Goal: Information Seeking & Learning: Learn about a topic

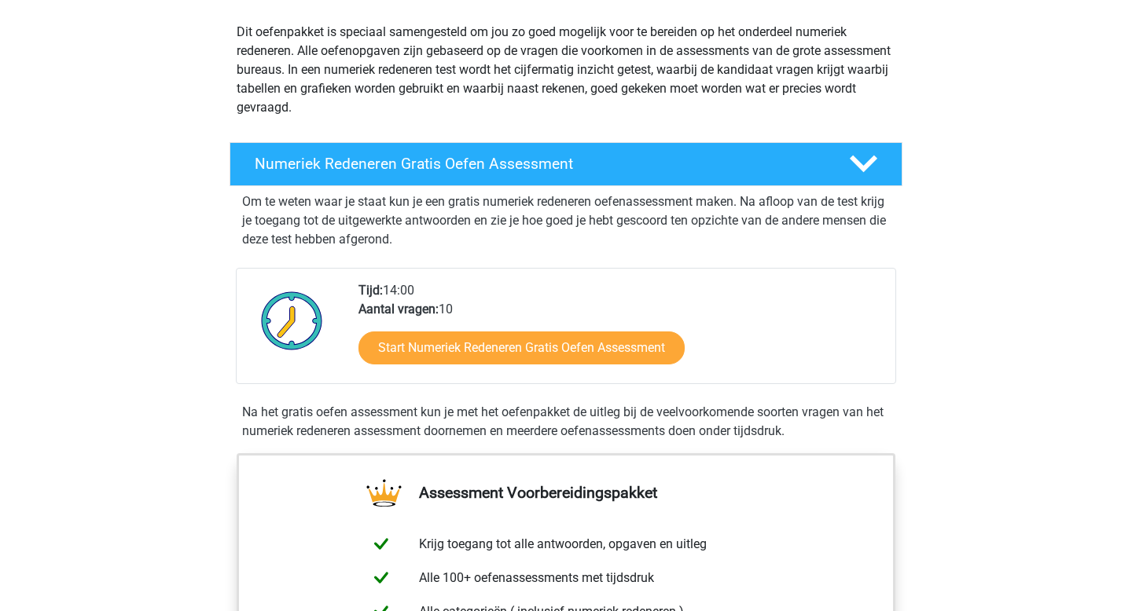
scroll to position [175, 0]
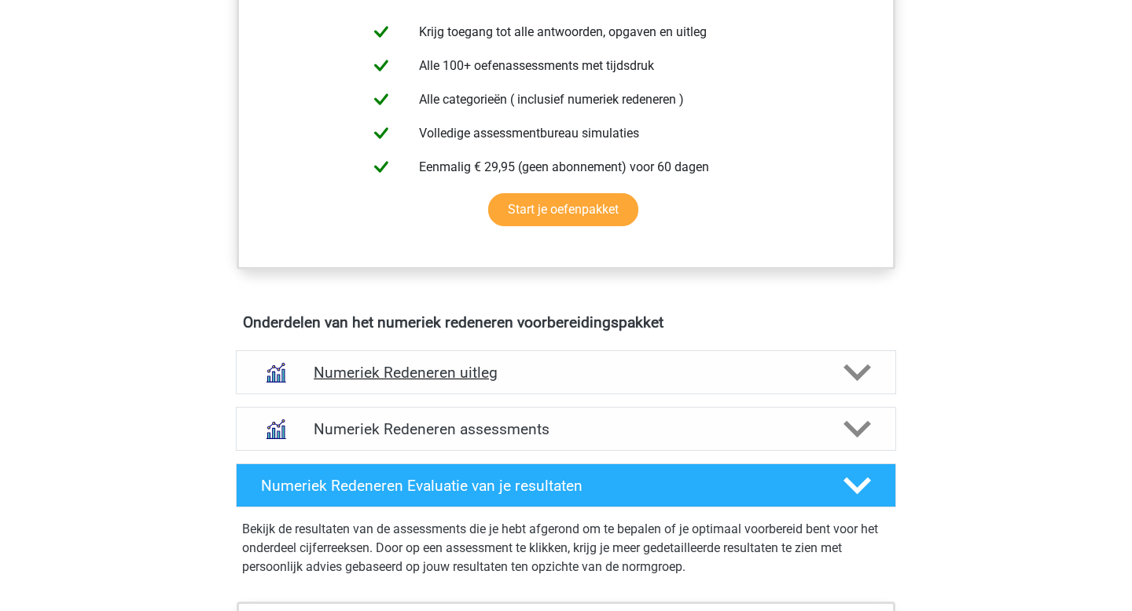
click at [610, 373] on h4 "Numeriek Redeneren uitleg" at bounding box center [566, 373] width 504 height 18
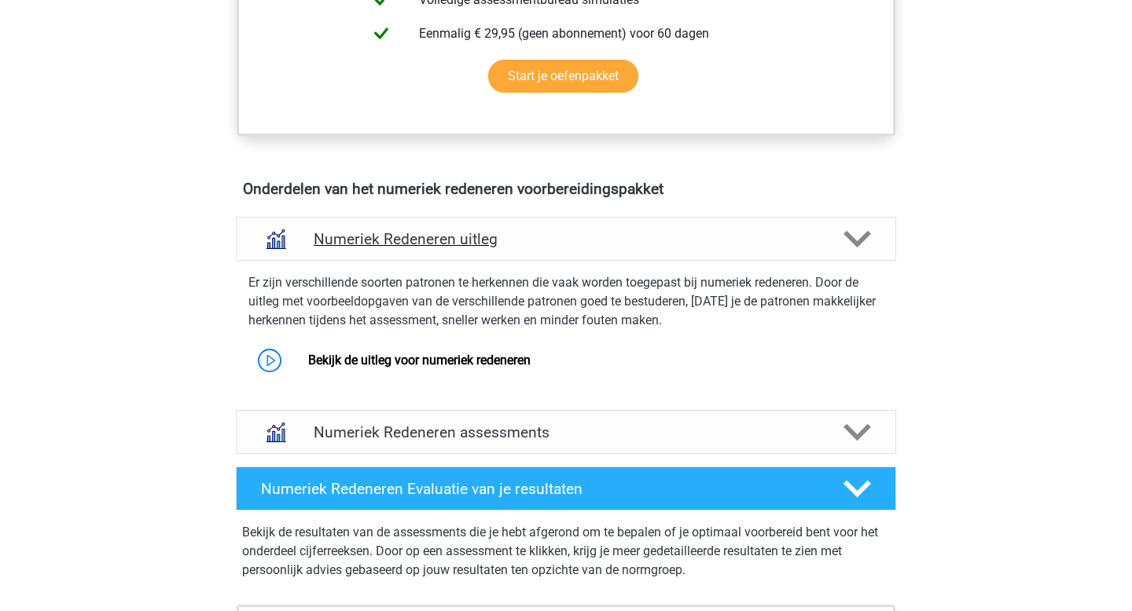
scroll to position [860, 0]
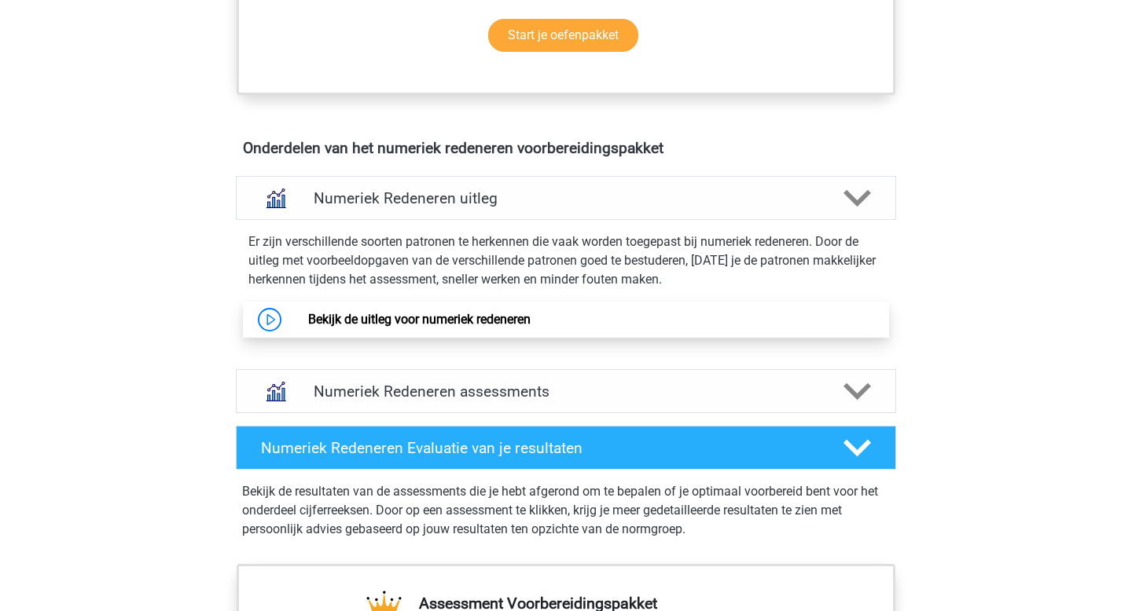
click at [448, 317] on link "Bekijk de uitleg voor numeriek redeneren" at bounding box center [419, 319] width 222 height 15
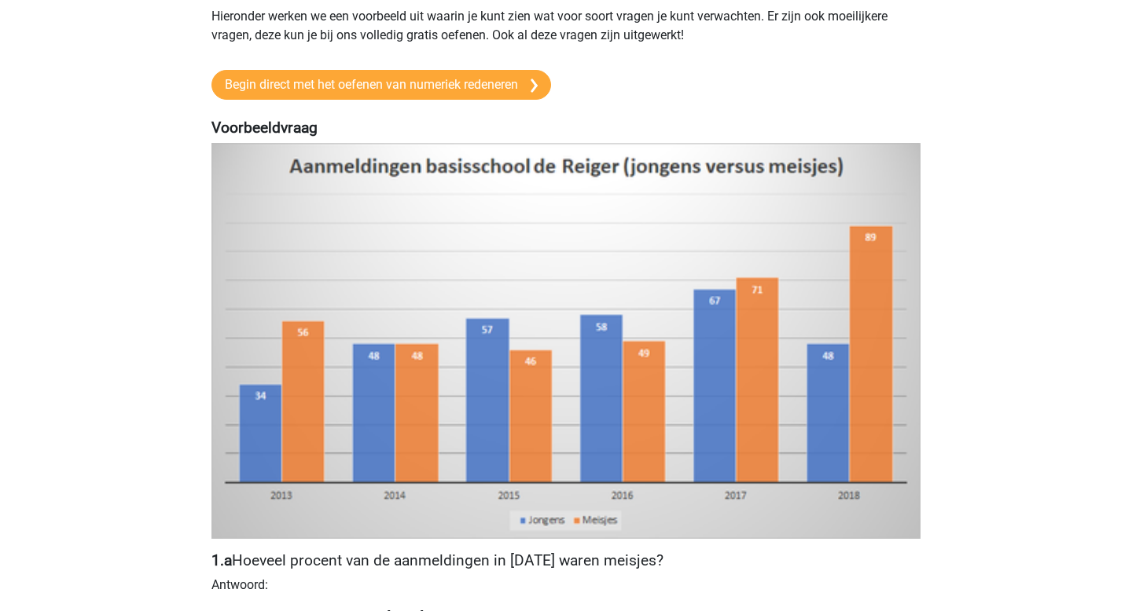
scroll to position [196, 0]
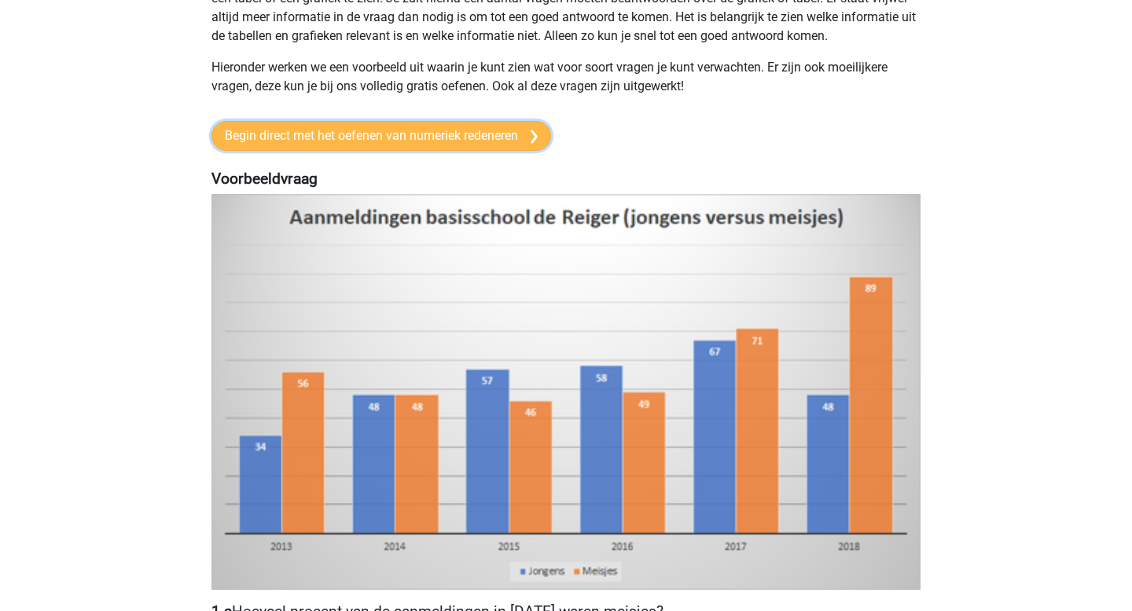
click at [432, 147] on link "Begin direct met het oefenen van numeriek redeneren" at bounding box center [380, 136] width 339 height 30
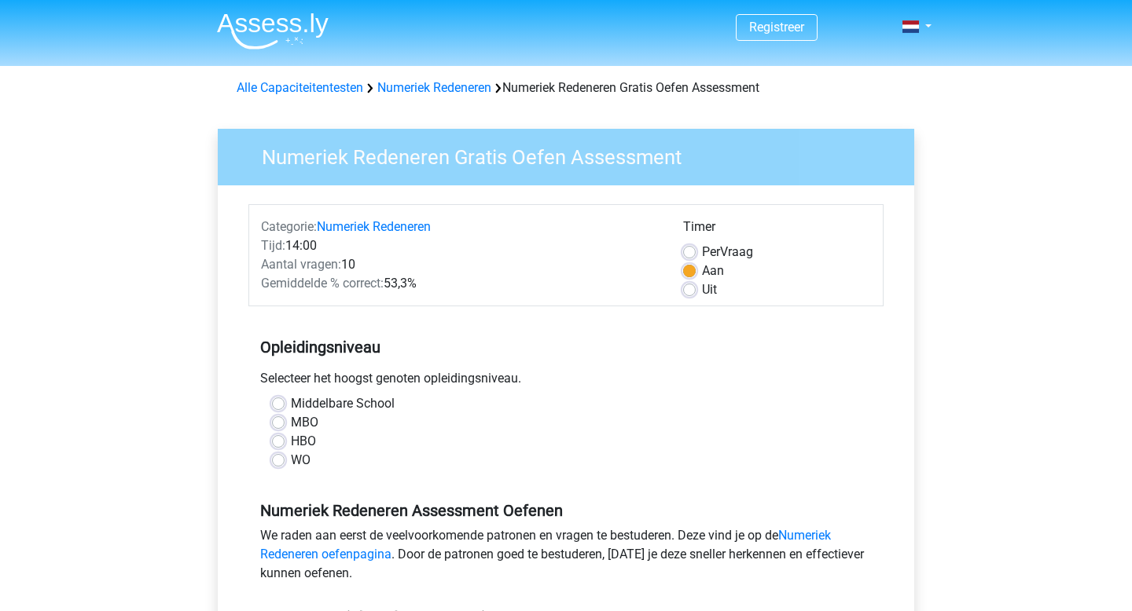
click at [291, 453] on label "WO" at bounding box center [301, 460] width 20 height 19
click at [281, 453] on input "WO" at bounding box center [278, 459] width 13 height 16
radio input "true"
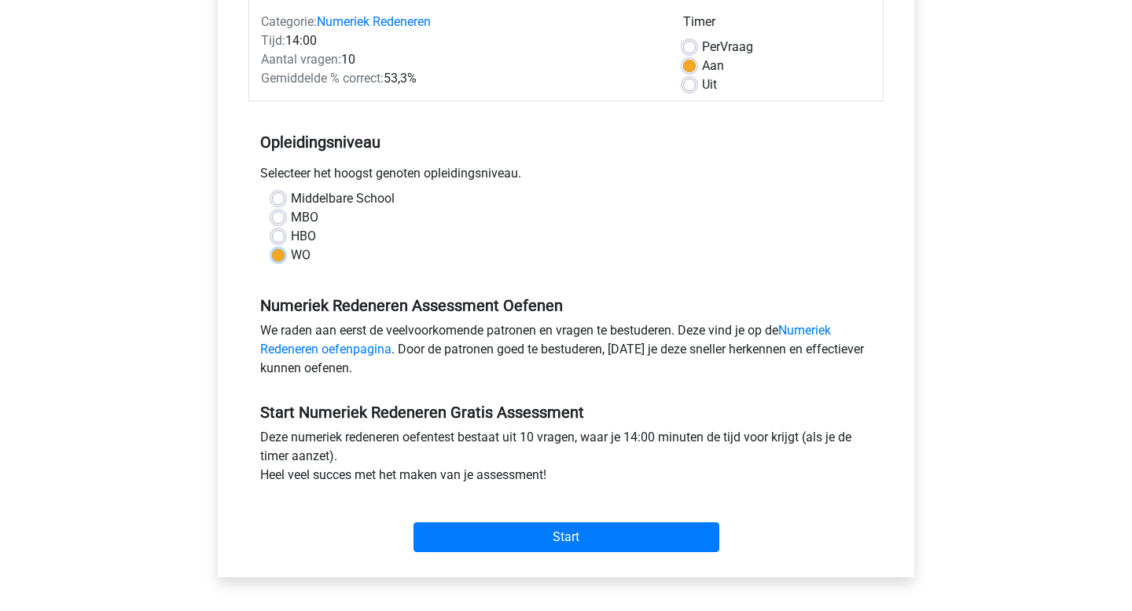
scroll to position [214, 0]
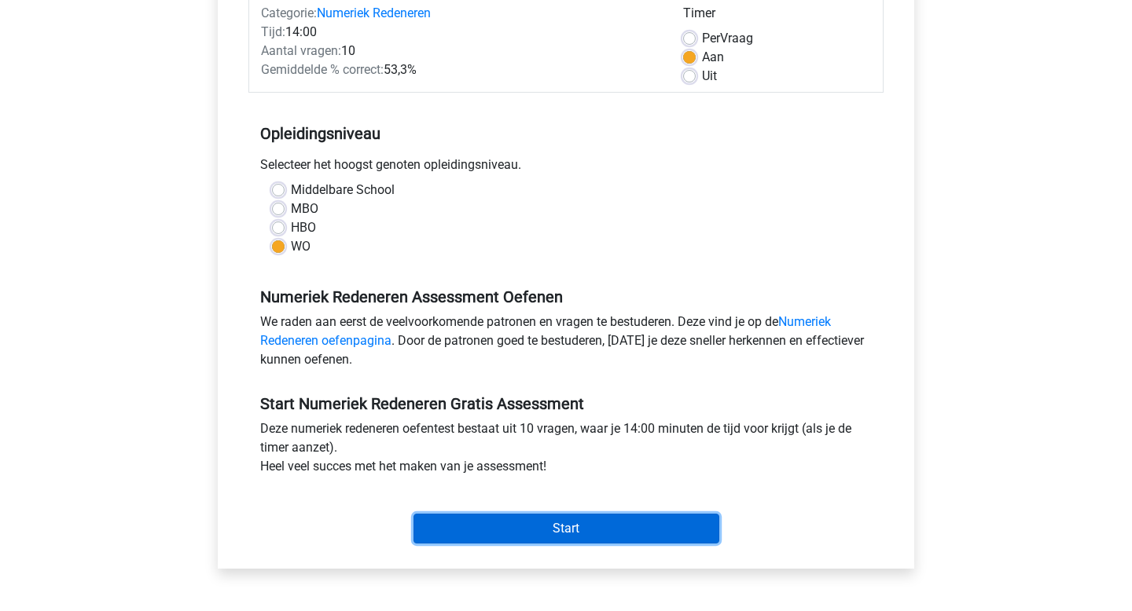
click at [502, 523] on input "Start" at bounding box center [566, 529] width 306 height 30
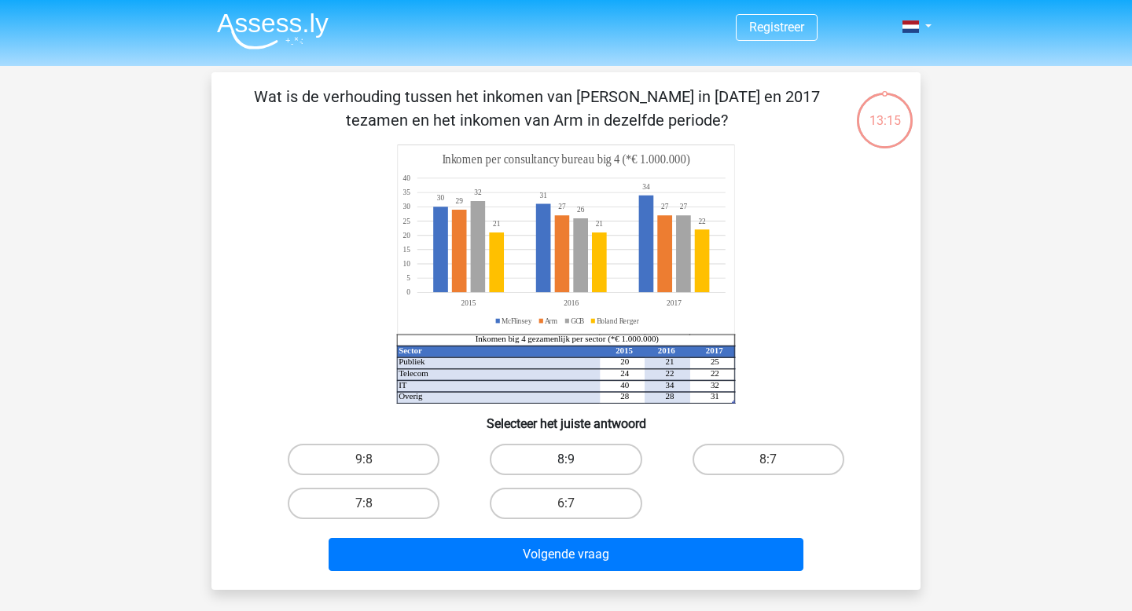
click at [566, 457] on label "8:9" at bounding box center [566, 459] width 152 height 31
click at [566, 460] on input "8:9" at bounding box center [571, 465] width 10 height 10
radio input "true"
click at [366, 462] on input "9:8" at bounding box center [369, 465] width 10 height 10
radio input "true"
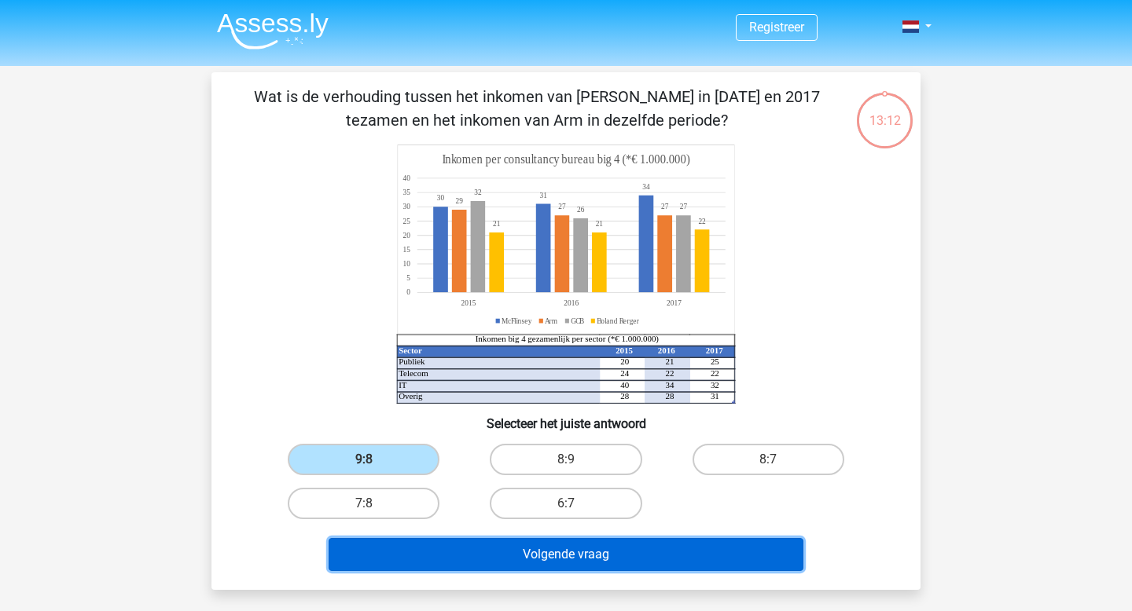
click at [491, 553] on button "Volgende vraag" at bounding box center [565, 554] width 475 height 33
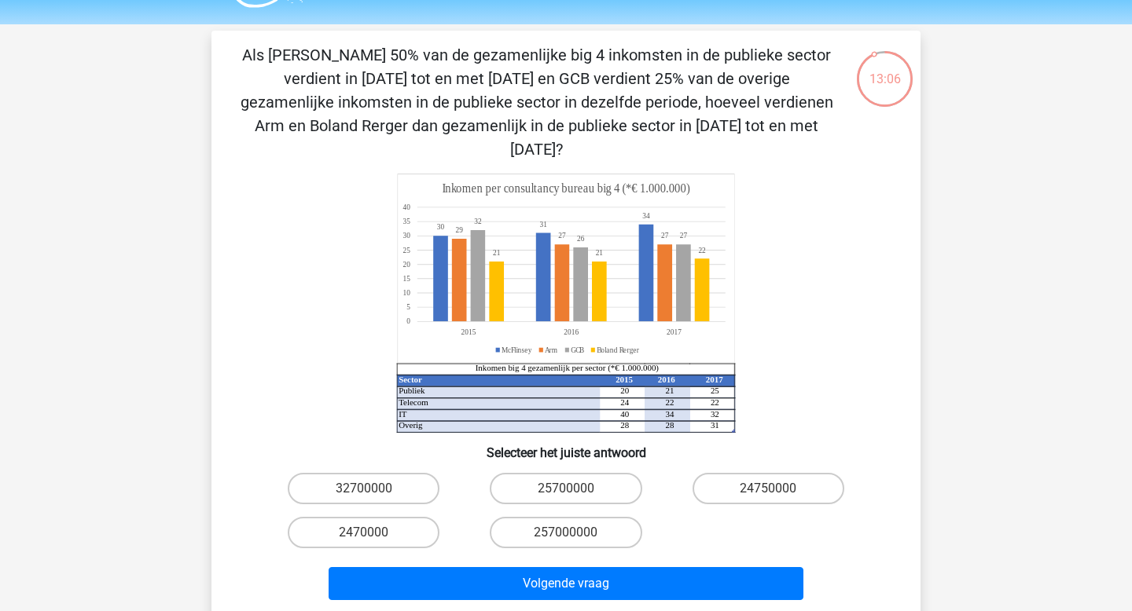
scroll to position [34, 0]
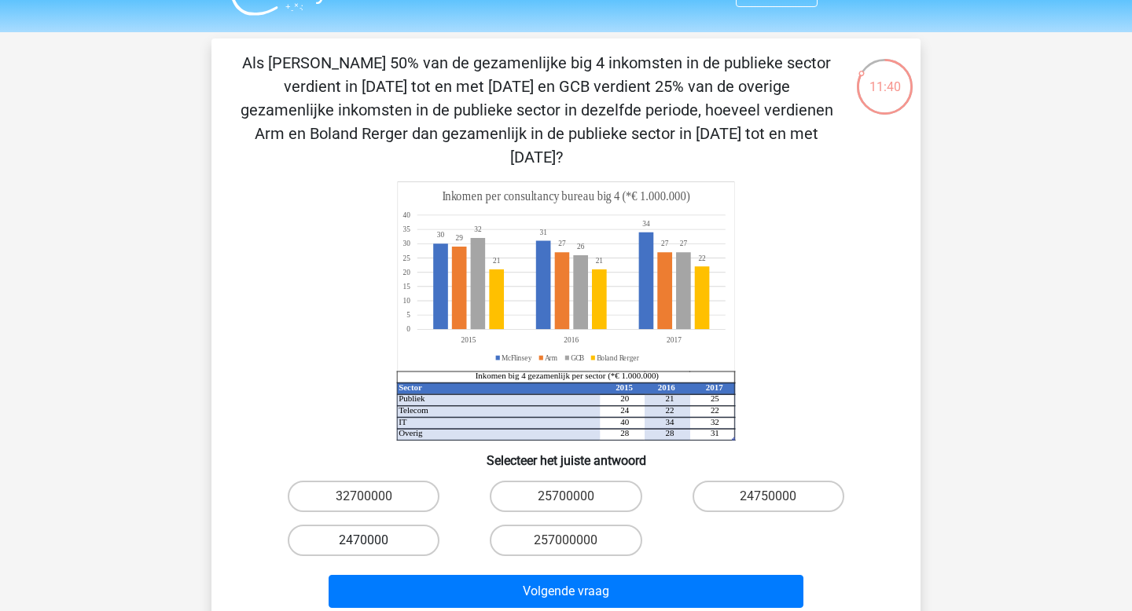
click at [398, 525] on label "2470000" at bounding box center [364, 540] width 152 height 31
click at [374, 541] on input "2470000" at bounding box center [369, 546] width 10 height 10
radio input "true"
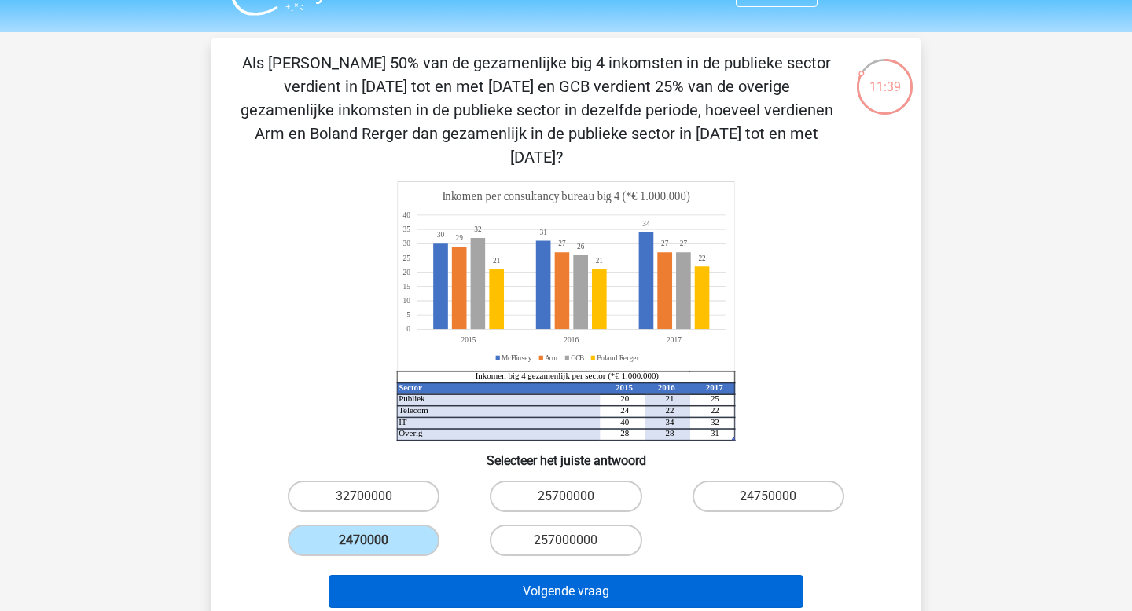
click at [491, 575] on button "Volgende vraag" at bounding box center [565, 591] width 475 height 33
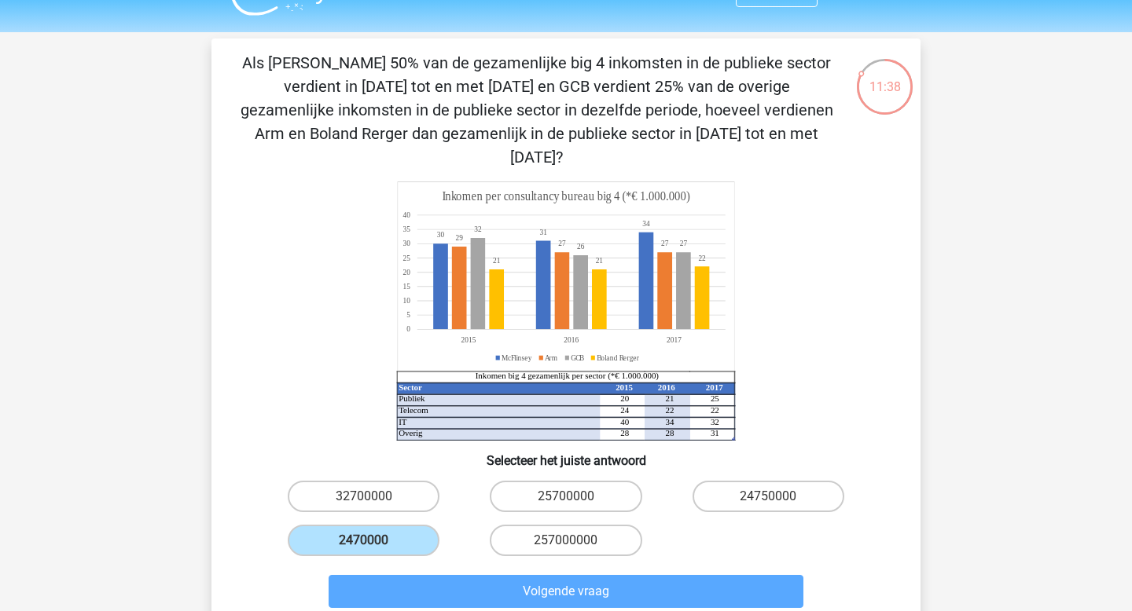
scroll to position [72, 0]
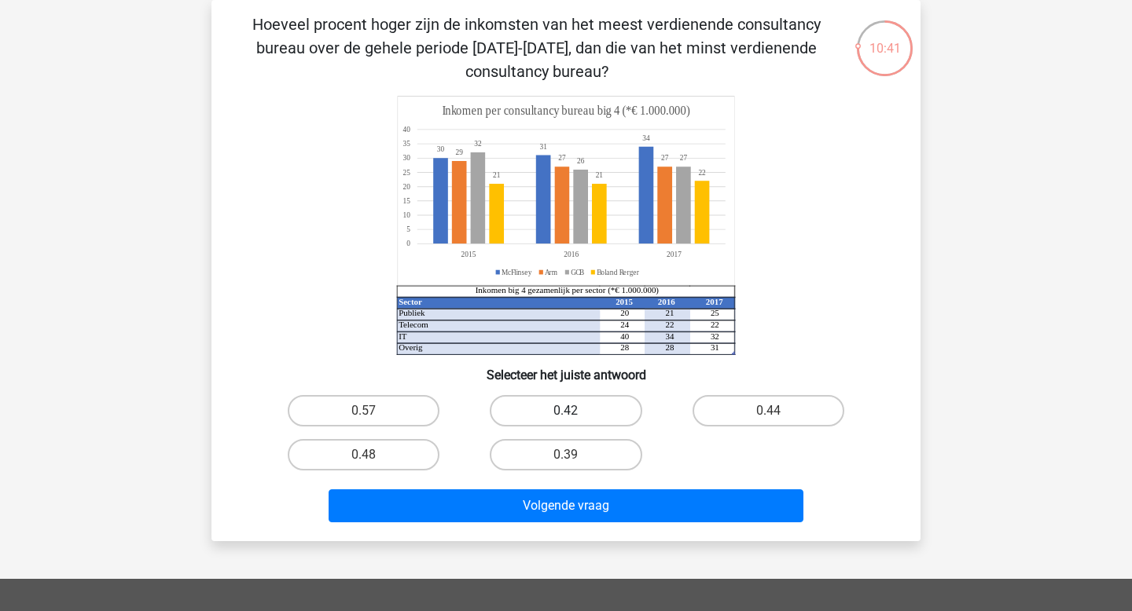
click at [618, 409] on label "0.42" at bounding box center [566, 410] width 152 height 31
click at [576, 411] on input "0.42" at bounding box center [571, 416] width 10 height 10
radio input "true"
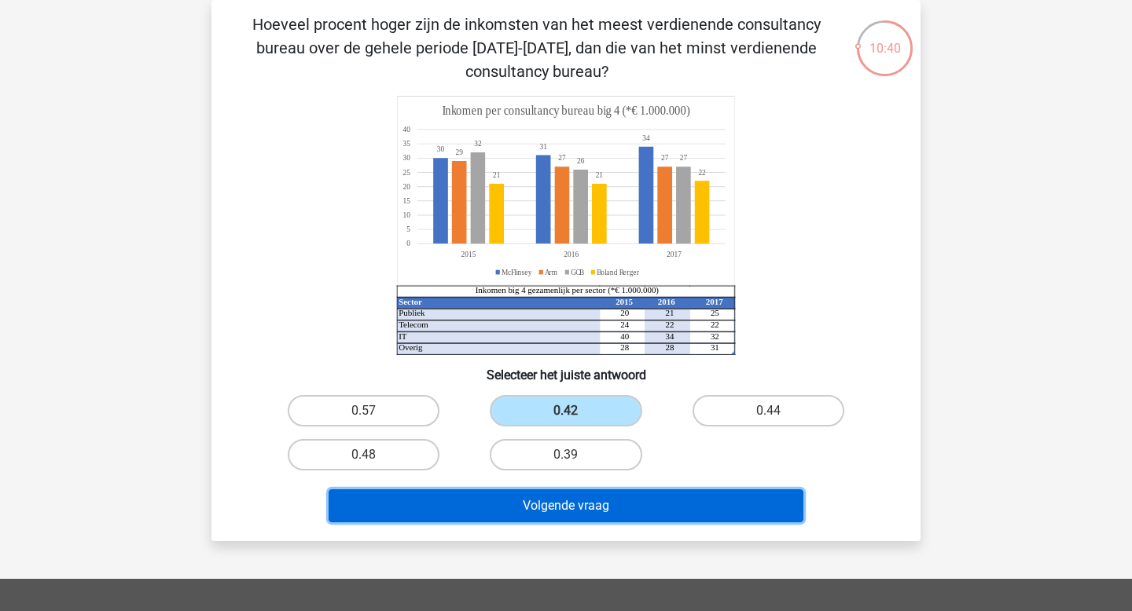
click at [618, 505] on button "Volgende vraag" at bounding box center [565, 506] width 475 height 33
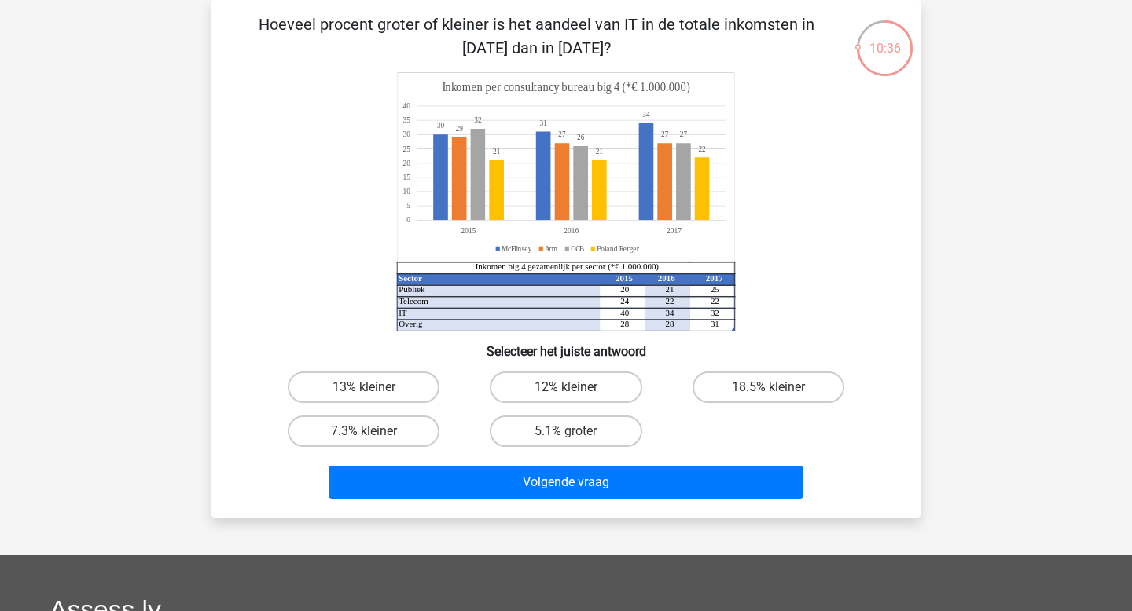
scroll to position [0, 0]
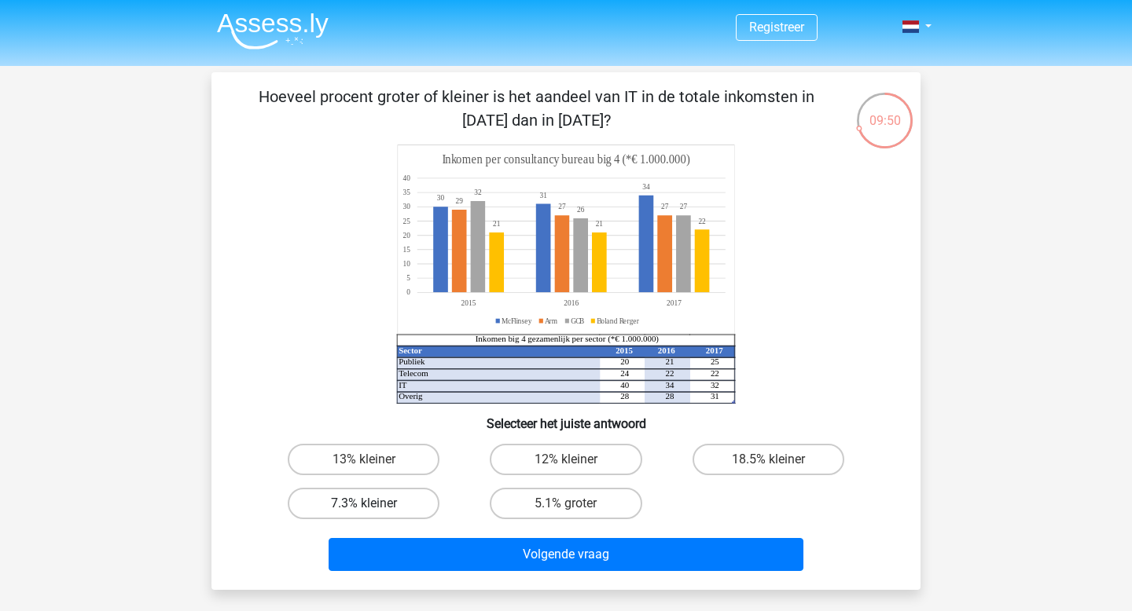
click at [369, 499] on label "7.3% kleiner" at bounding box center [364, 503] width 152 height 31
click at [369, 504] on input "7.3% kleiner" at bounding box center [369, 509] width 10 height 10
radio input "true"
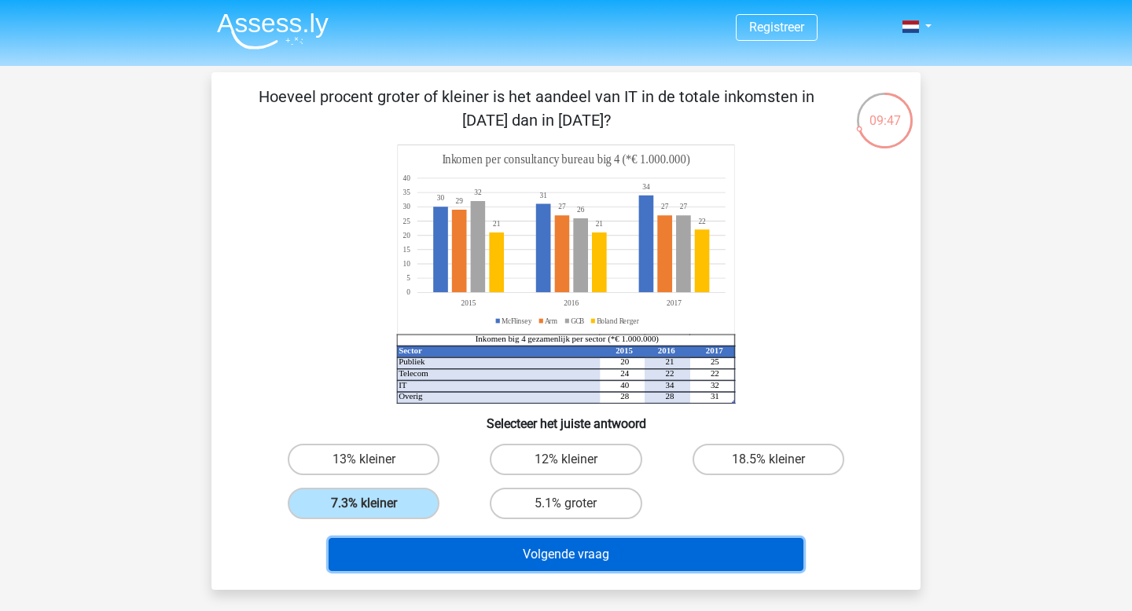
click at [516, 557] on button "Volgende vraag" at bounding box center [565, 554] width 475 height 33
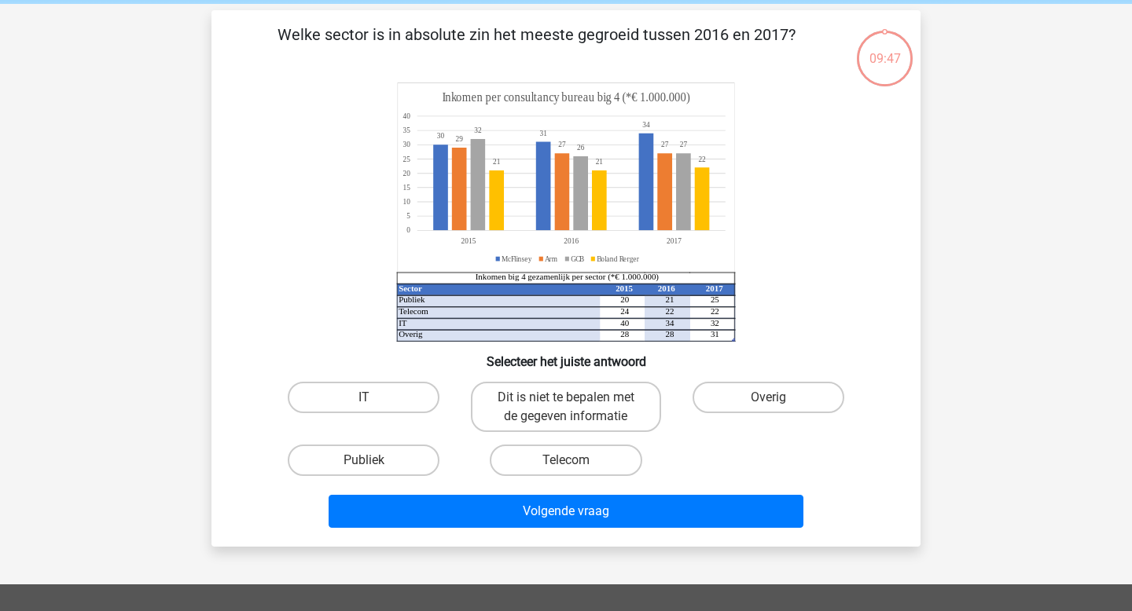
scroll to position [72, 0]
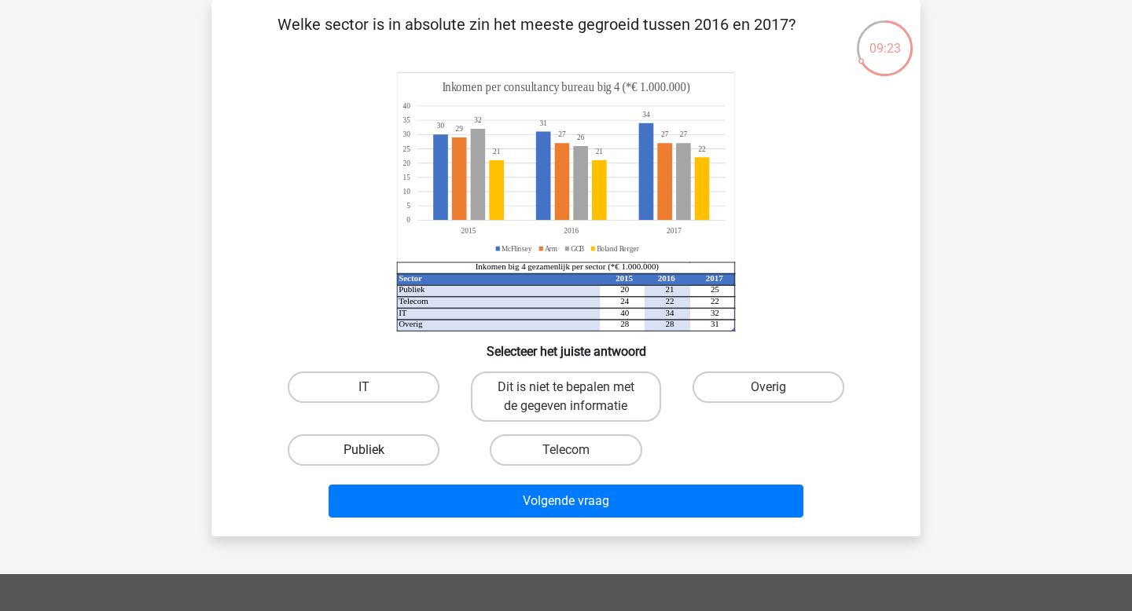
click at [398, 450] on label "Publiek" at bounding box center [364, 450] width 152 height 31
click at [374, 450] on input "Publiek" at bounding box center [369, 455] width 10 height 10
radio input "true"
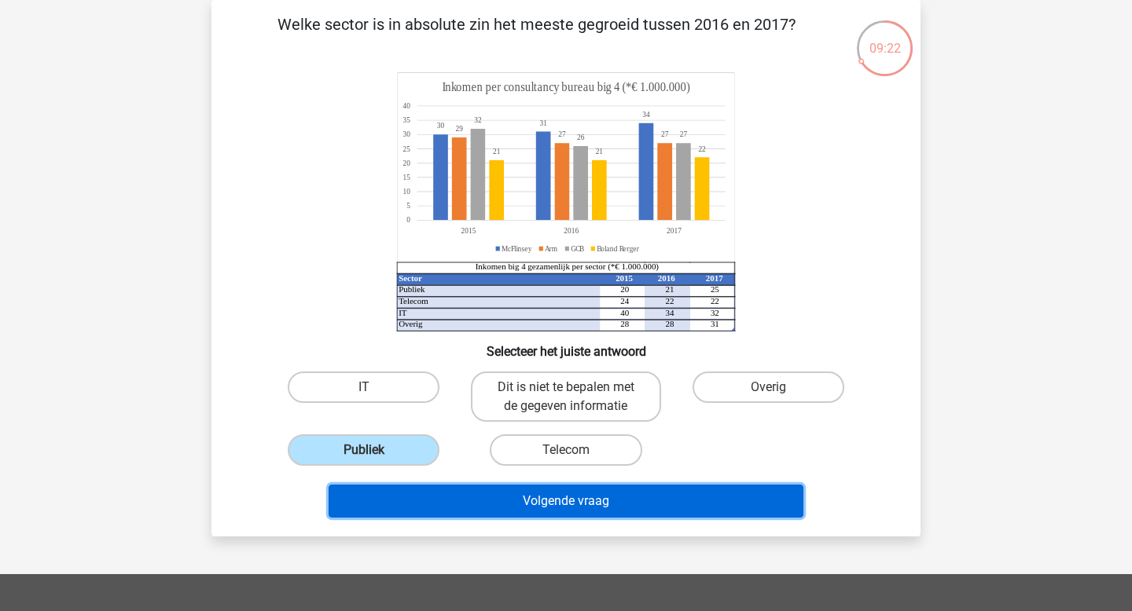
click at [443, 514] on button "Volgende vraag" at bounding box center [565, 501] width 475 height 33
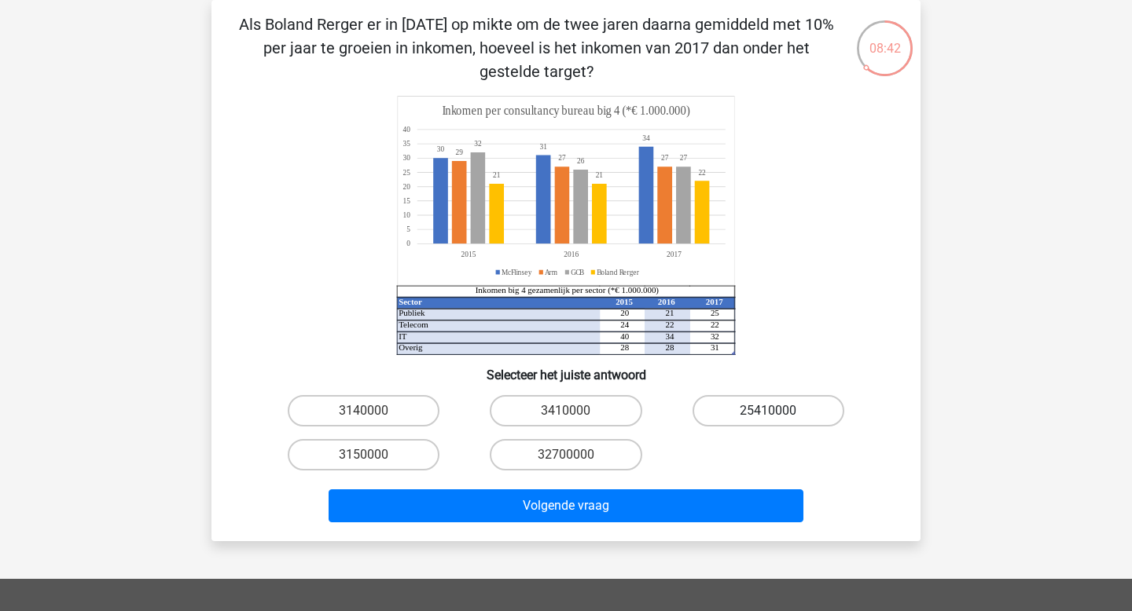
click at [783, 407] on label "25410000" at bounding box center [768, 410] width 152 height 31
click at [778, 411] on input "25410000" at bounding box center [773, 416] width 10 height 10
radio input "true"
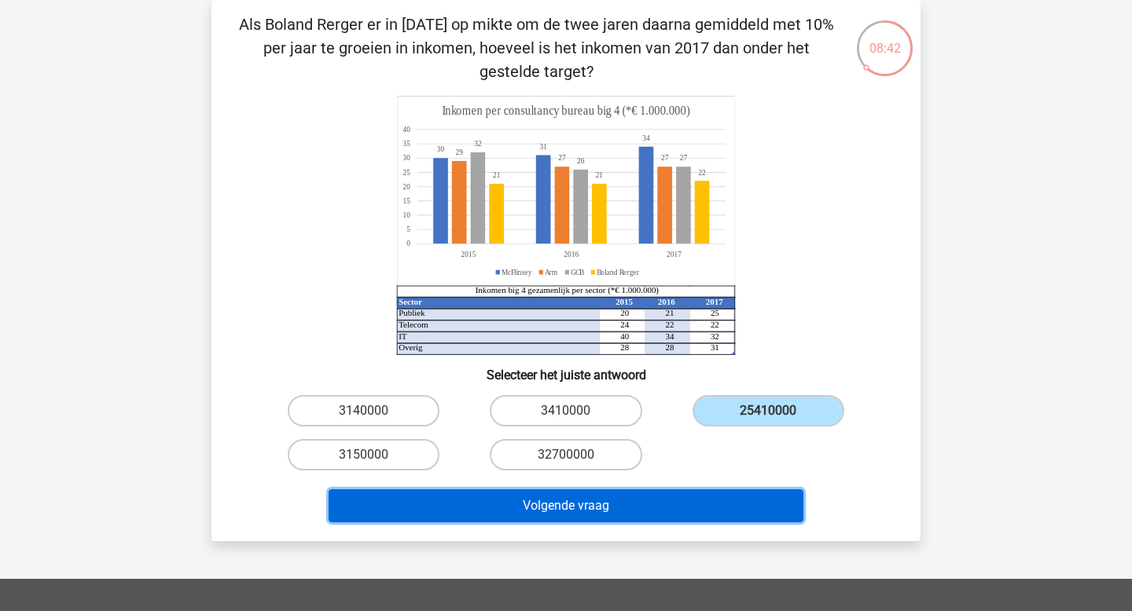
click at [702, 495] on button "Volgende vraag" at bounding box center [565, 506] width 475 height 33
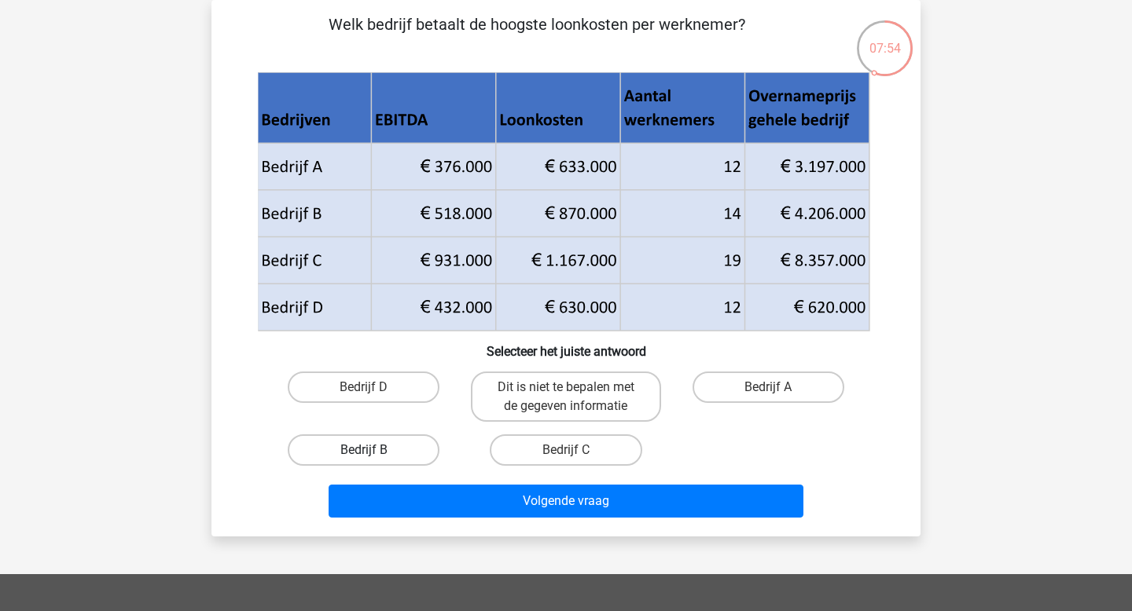
click at [403, 454] on label "Bedrijf B" at bounding box center [364, 450] width 152 height 31
click at [374, 454] on input "Bedrijf B" at bounding box center [369, 455] width 10 height 10
radio input "true"
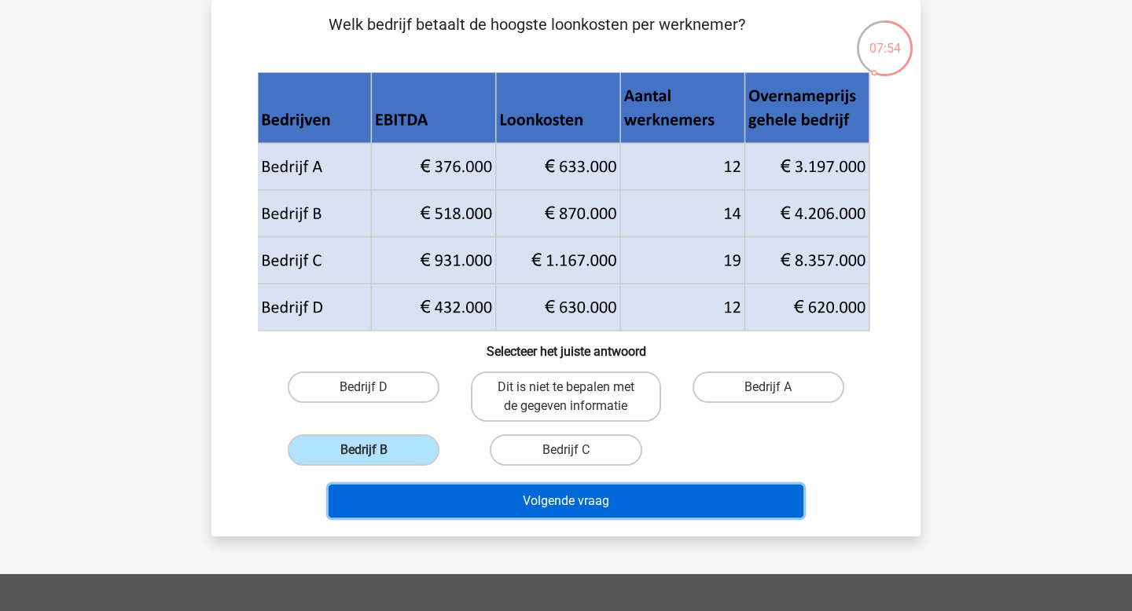
click at [449, 512] on button "Volgende vraag" at bounding box center [565, 501] width 475 height 33
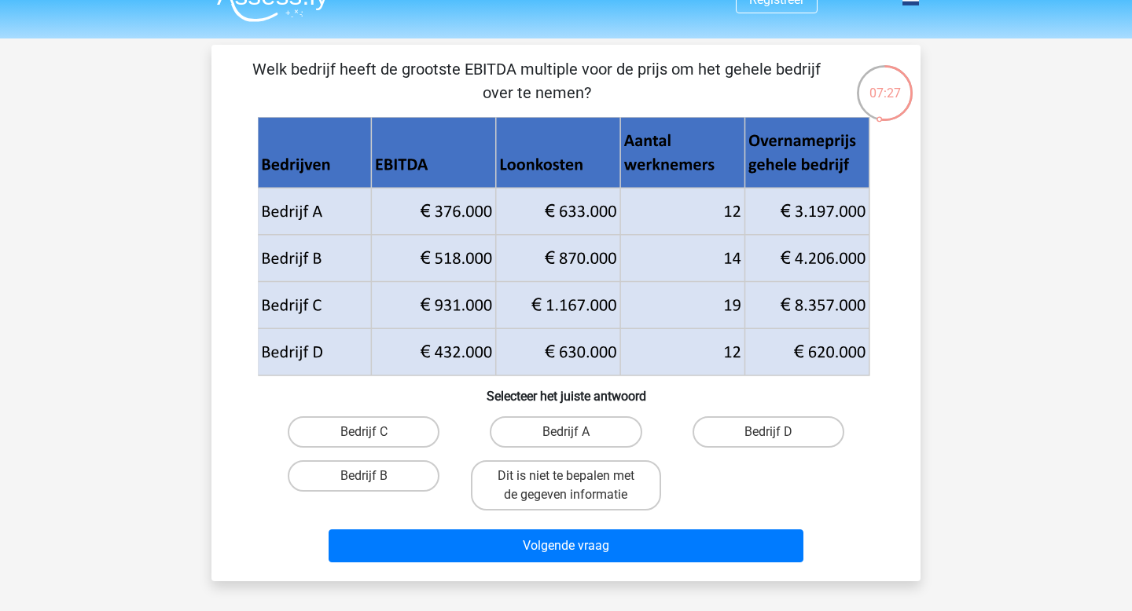
scroll to position [0, 0]
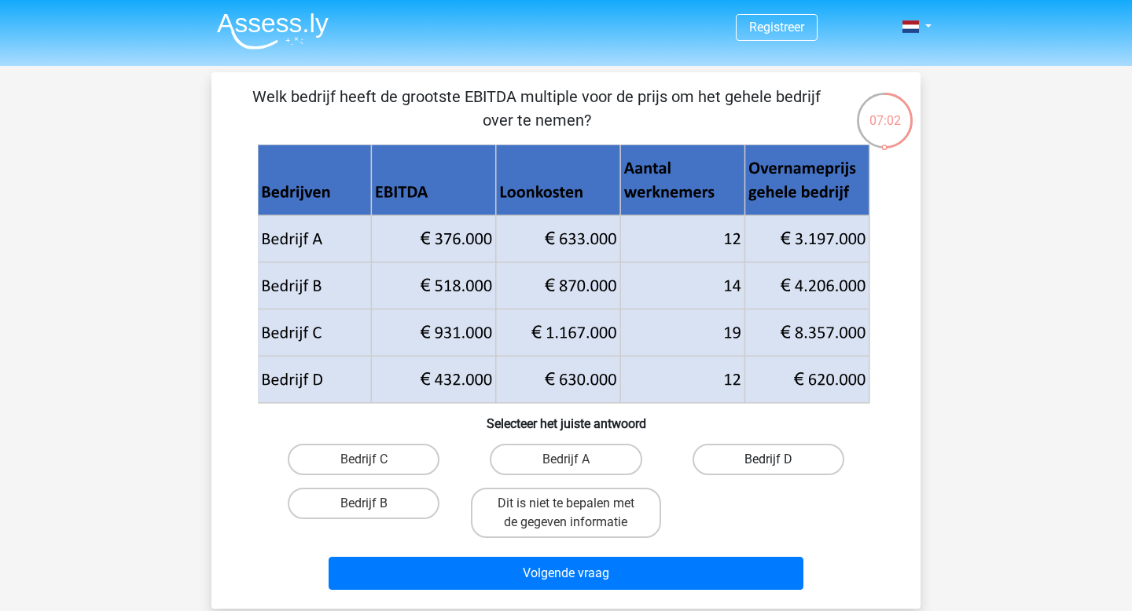
click at [757, 468] on label "Bedrijf D" at bounding box center [768, 459] width 152 height 31
click at [768, 468] on input "Bedrijf D" at bounding box center [773, 465] width 10 height 10
radio input "true"
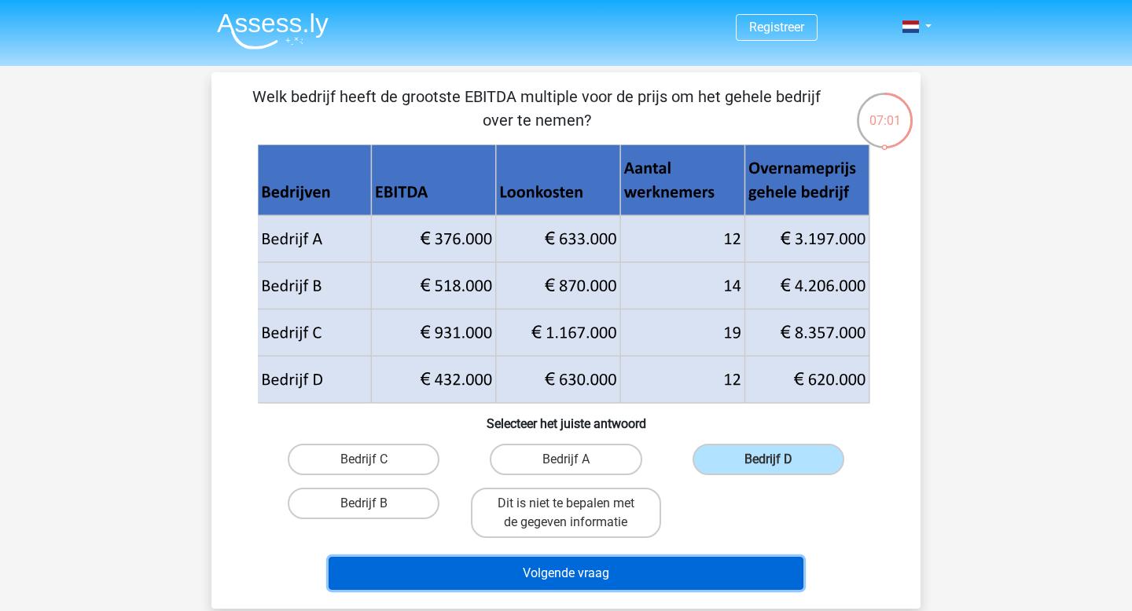
click at [678, 578] on button "Volgende vraag" at bounding box center [565, 573] width 475 height 33
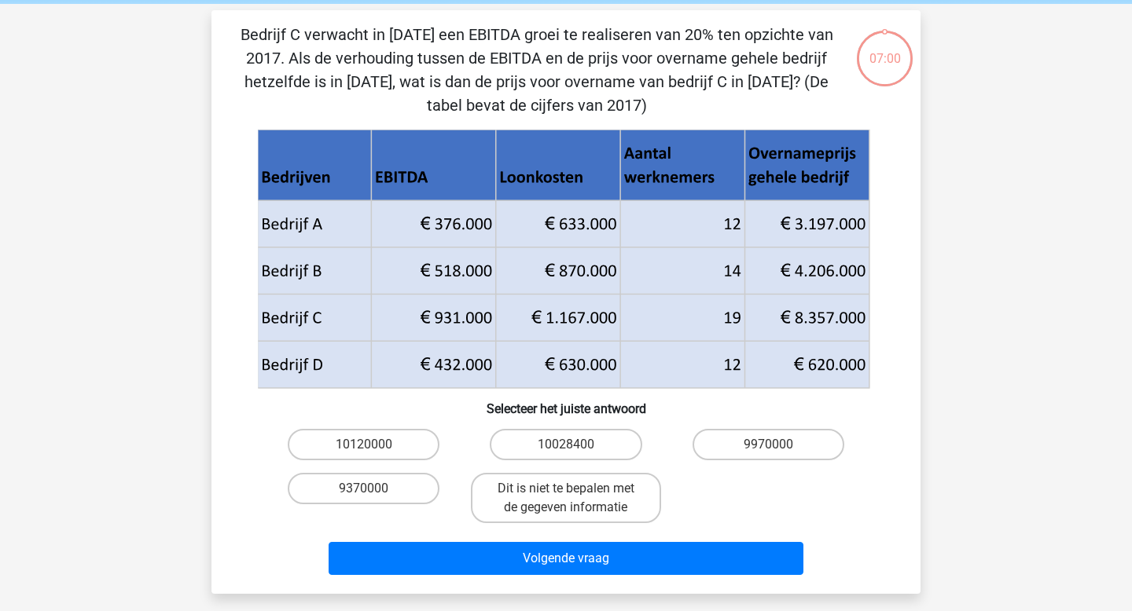
scroll to position [72, 0]
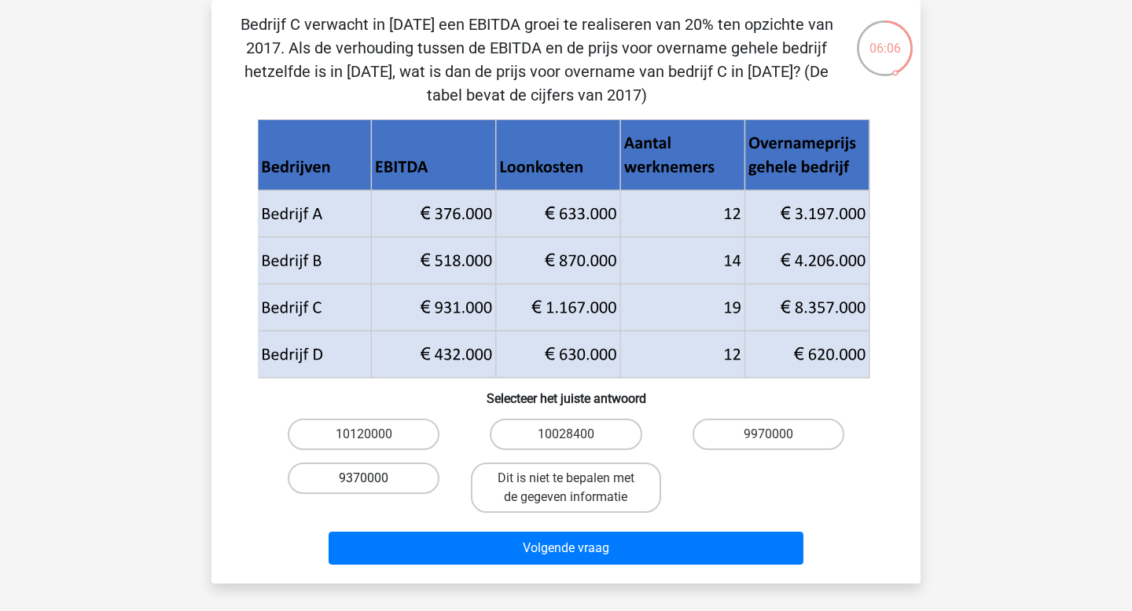
click at [391, 472] on label "9370000" at bounding box center [364, 478] width 152 height 31
click at [374, 479] on input "9370000" at bounding box center [369, 484] width 10 height 10
radio input "true"
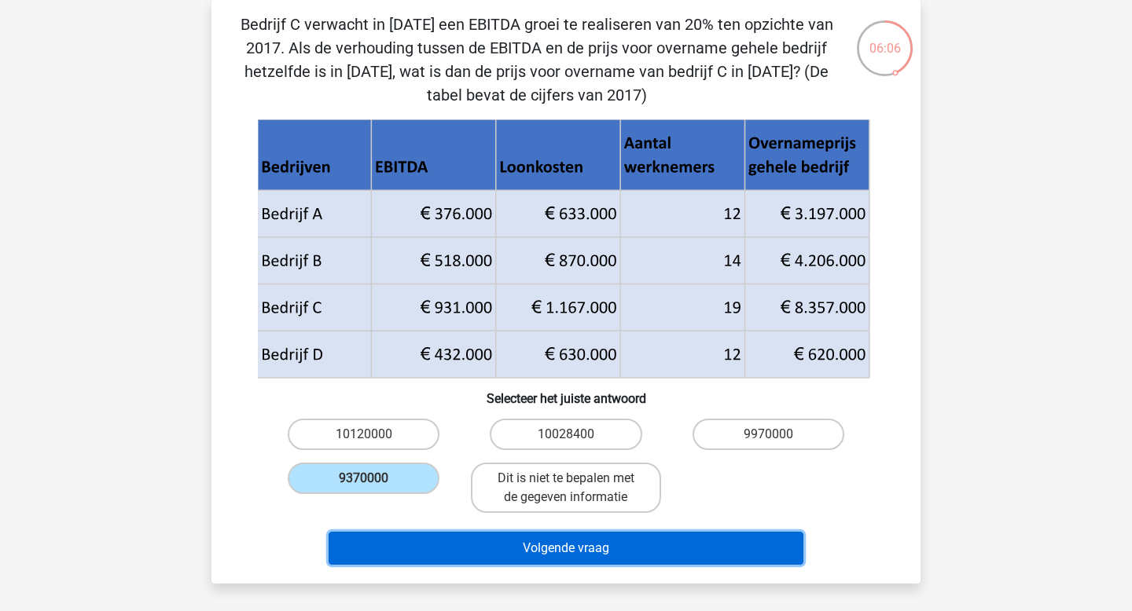
click at [468, 543] on button "Volgende vraag" at bounding box center [565, 548] width 475 height 33
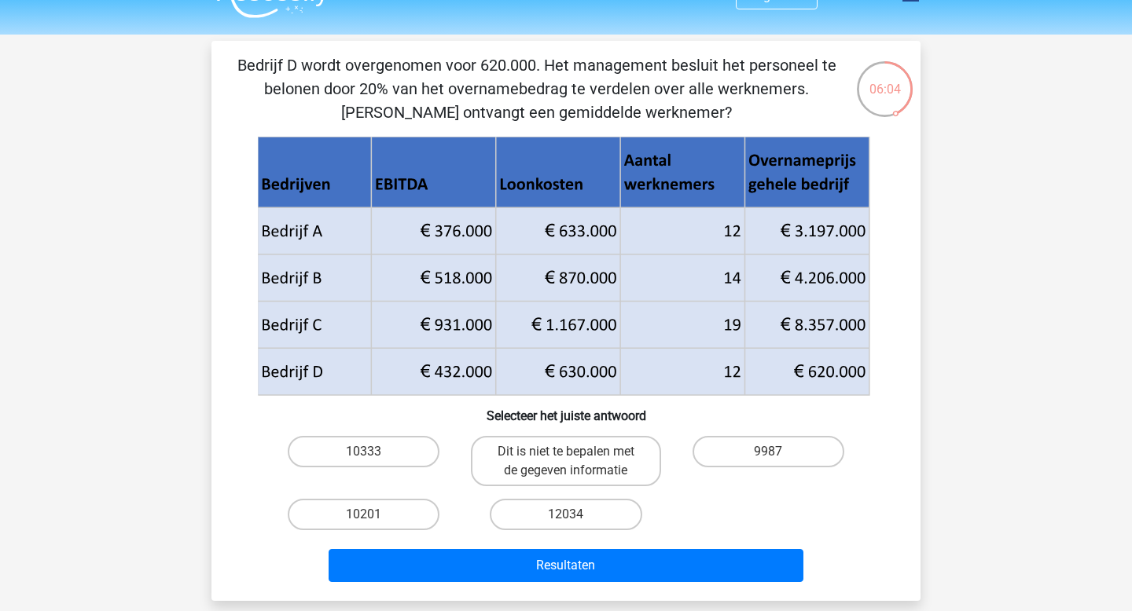
scroll to position [16, 0]
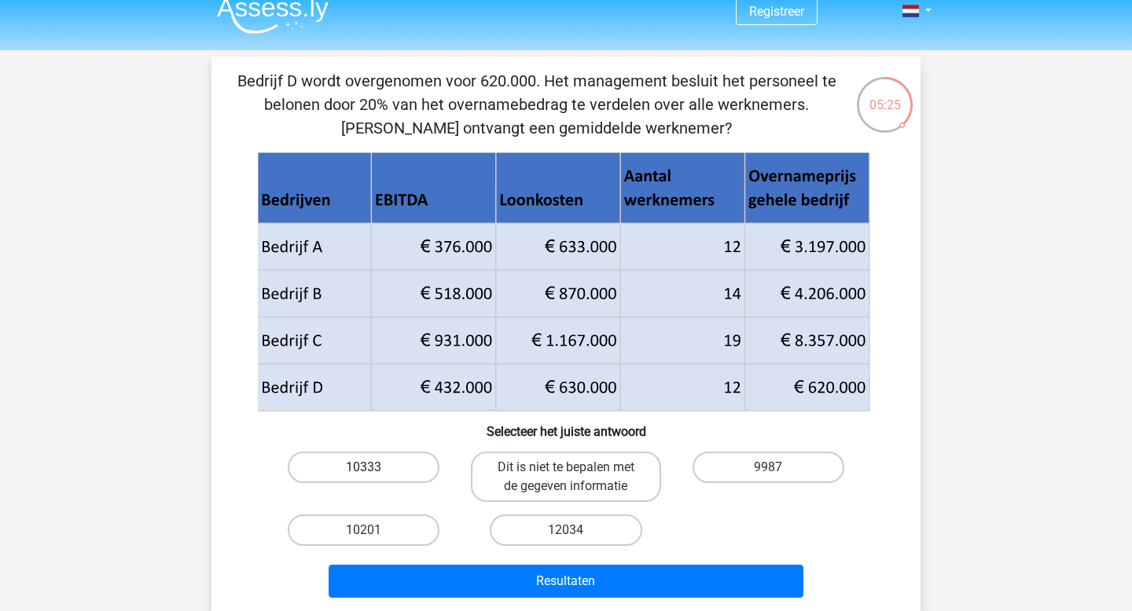
click at [339, 461] on label "10333" at bounding box center [364, 467] width 152 height 31
click at [364, 468] on input "10333" at bounding box center [369, 473] width 10 height 10
radio input "true"
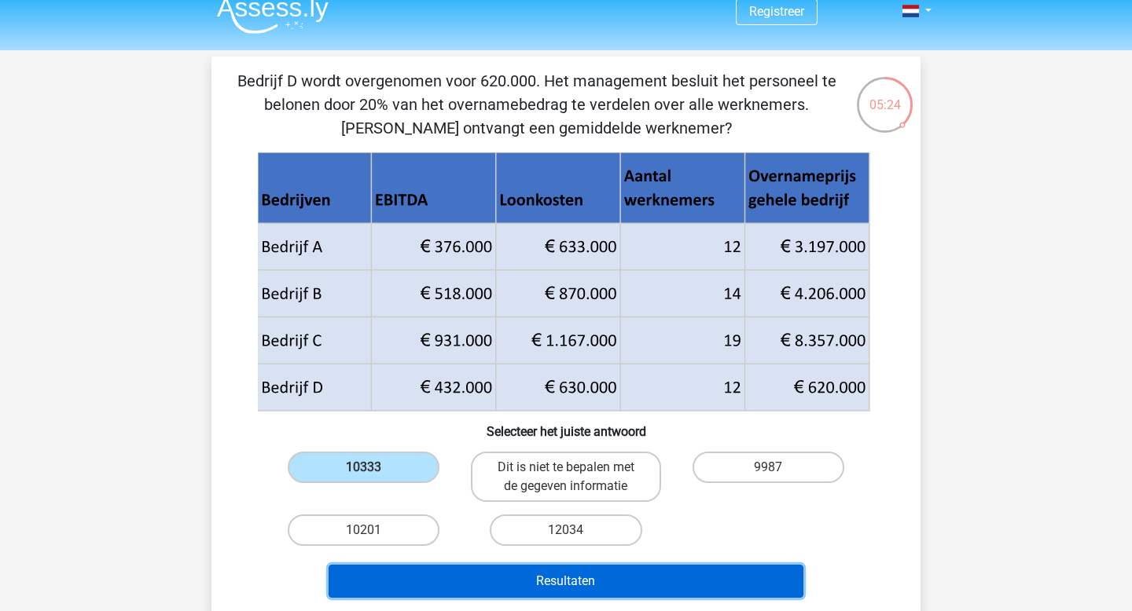
click at [464, 573] on button "Resultaten" at bounding box center [565, 581] width 475 height 33
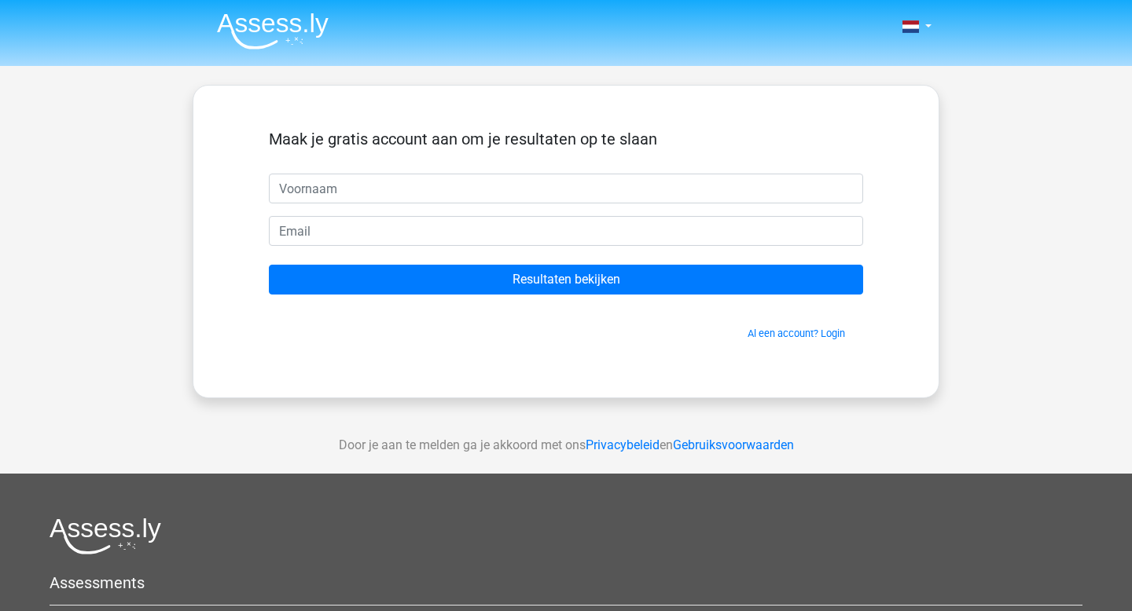
click at [435, 189] on input "text" at bounding box center [566, 189] width 594 height 30
type input "Li Mai"
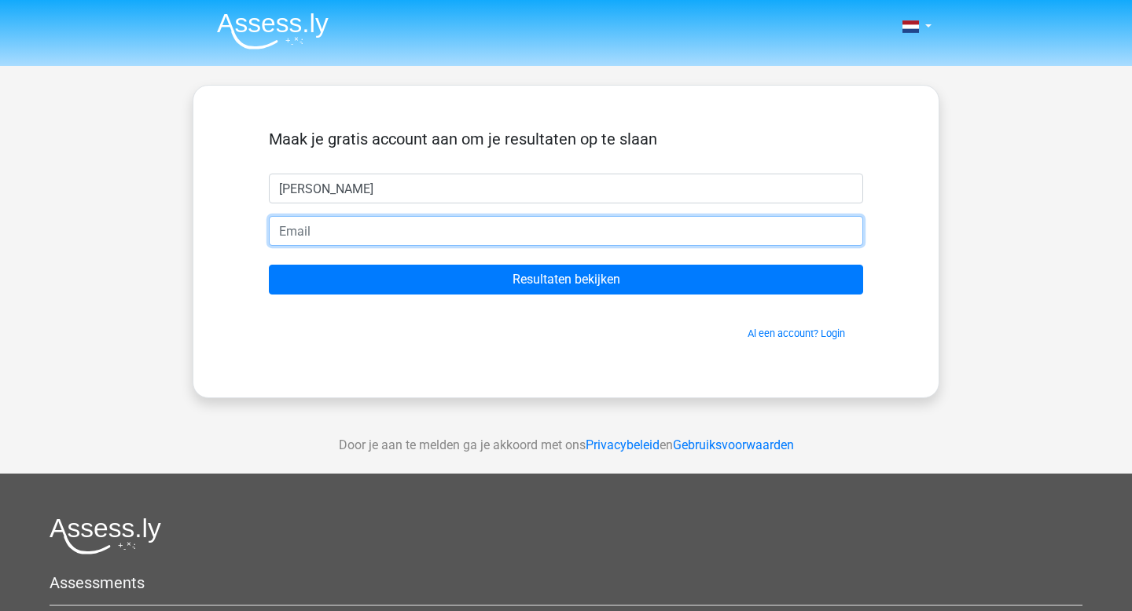
click at [419, 244] on input "email" at bounding box center [566, 231] width 594 height 30
type input "limaitan@hotmail.com"
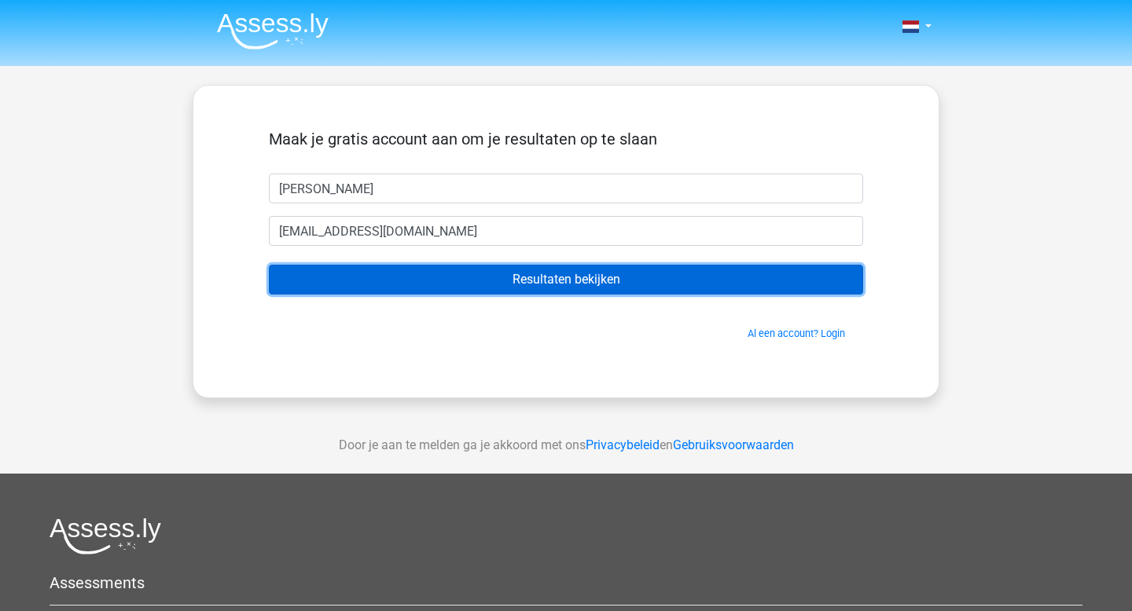
click at [473, 281] on input "Resultaten bekijken" at bounding box center [566, 280] width 594 height 30
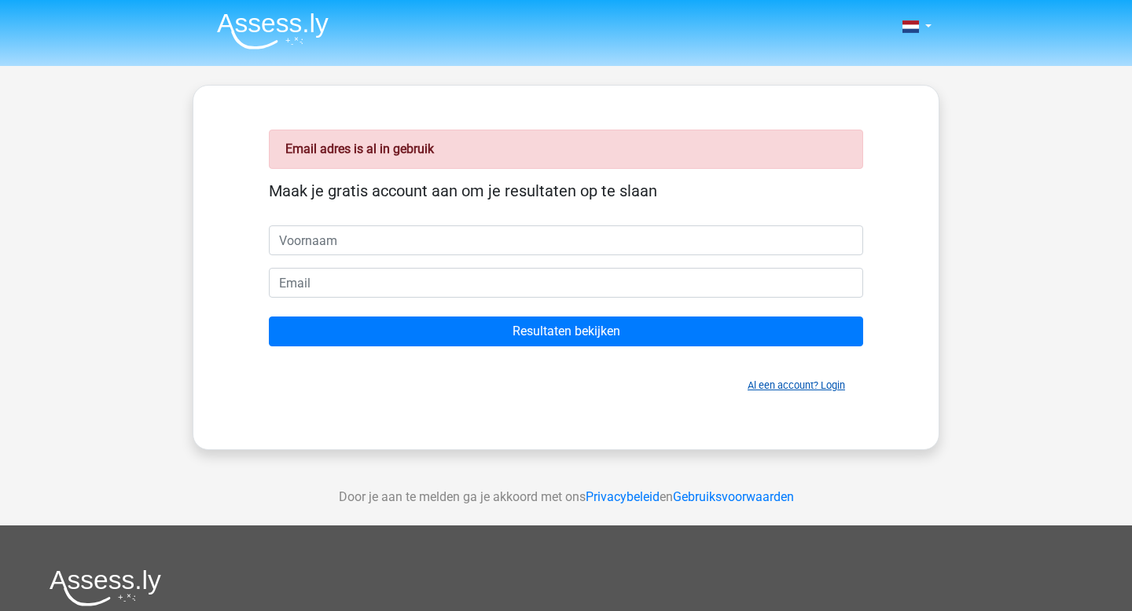
click at [784, 380] on link "Al een account? Login" at bounding box center [795, 386] width 97 height 12
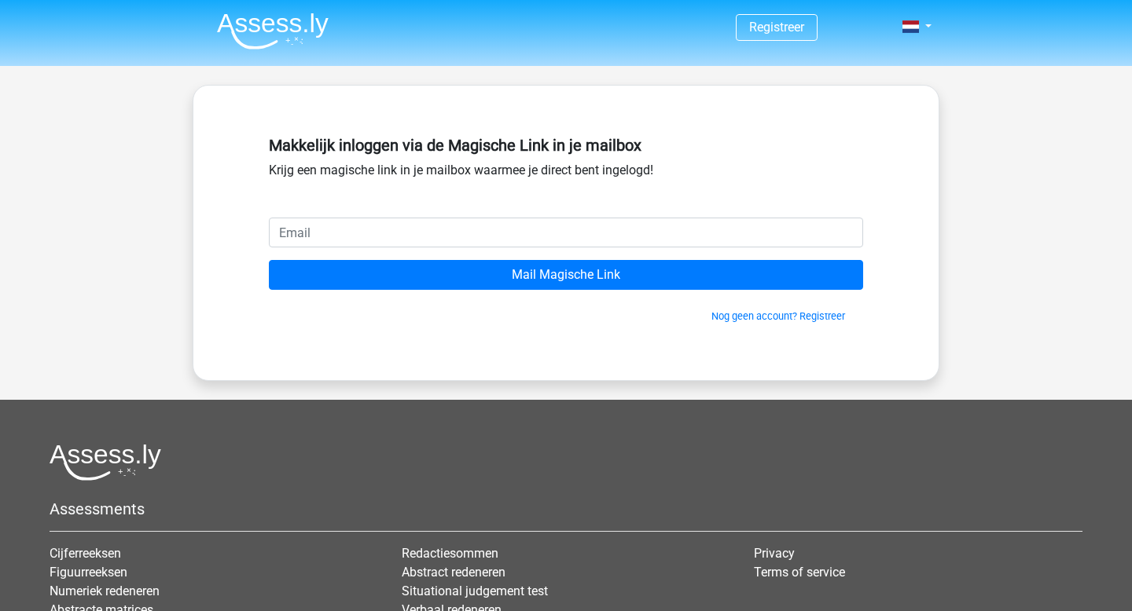
click at [530, 239] on input "email" at bounding box center [566, 233] width 594 height 30
type input "[EMAIL_ADDRESS][DOMAIN_NAME]"
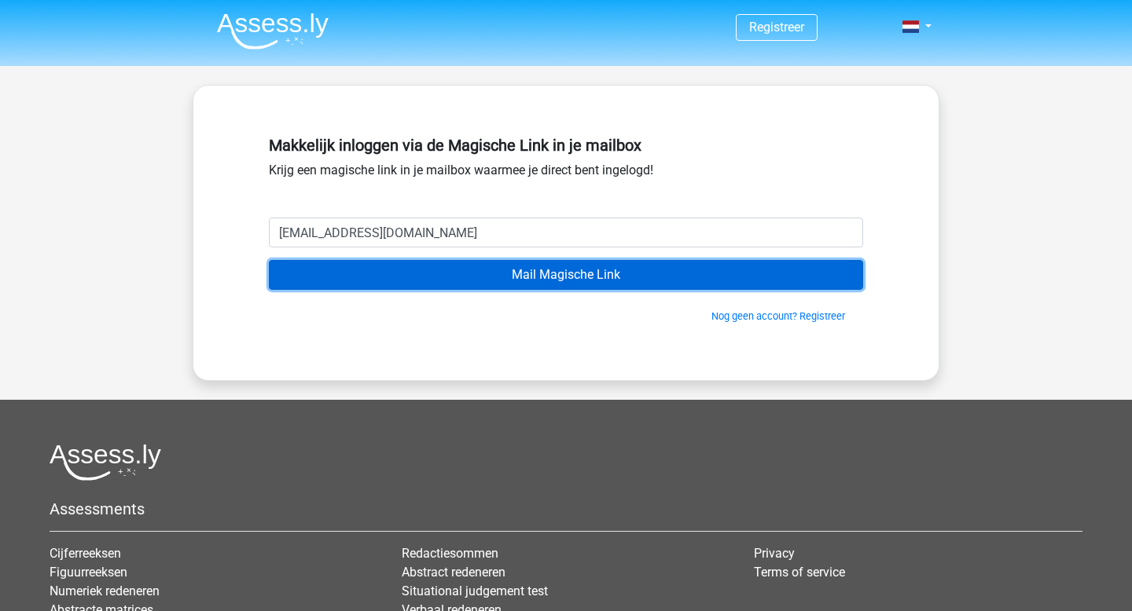
click at [494, 276] on input "Mail Magische Link" at bounding box center [566, 275] width 594 height 30
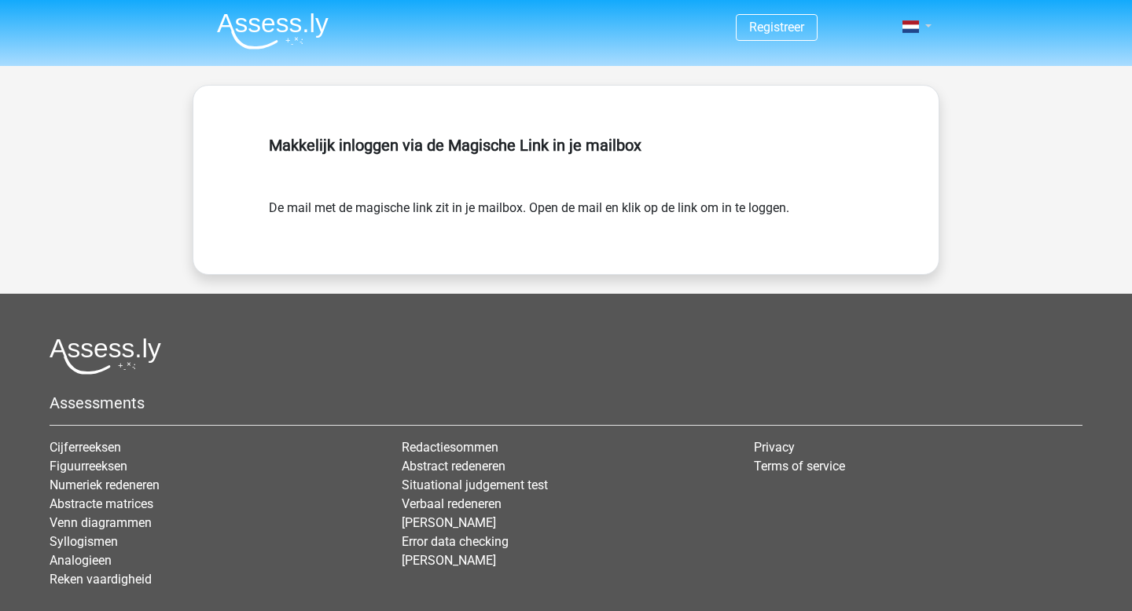
click at [925, 24] on link at bounding box center [911, 26] width 31 height 19
click at [921, 24] on link at bounding box center [911, 26] width 31 height 19
click at [889, 54] on link "Login" at bounding box center [870, 62] width 108 height 25
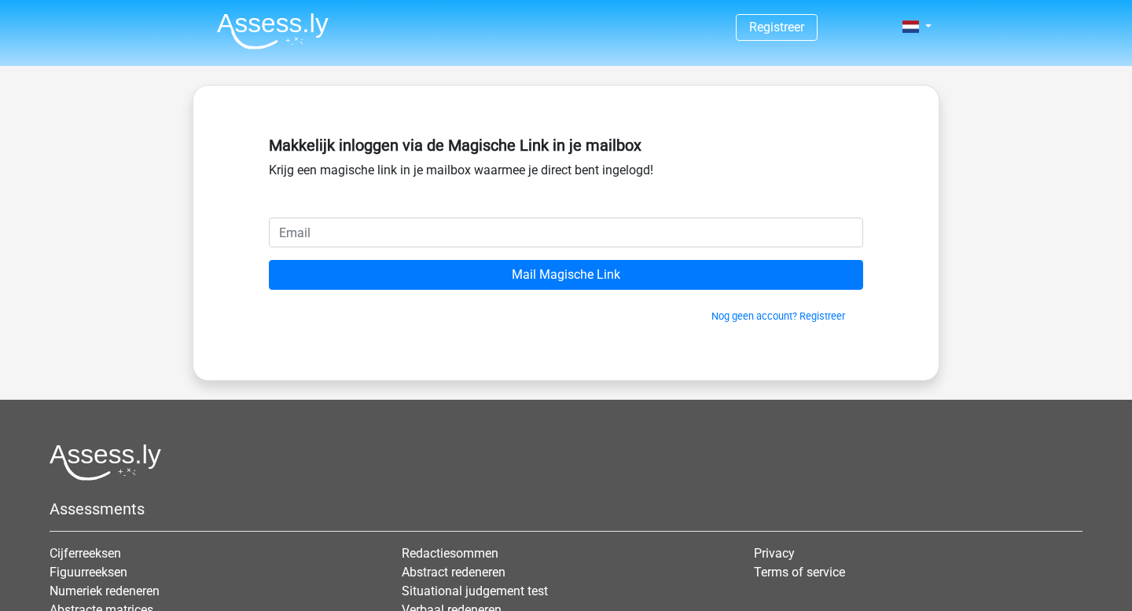
click at [740, 242] on input "email" at bounding box center [566, 233] width 594 height 30
type input "limaitan@hotmail.com"
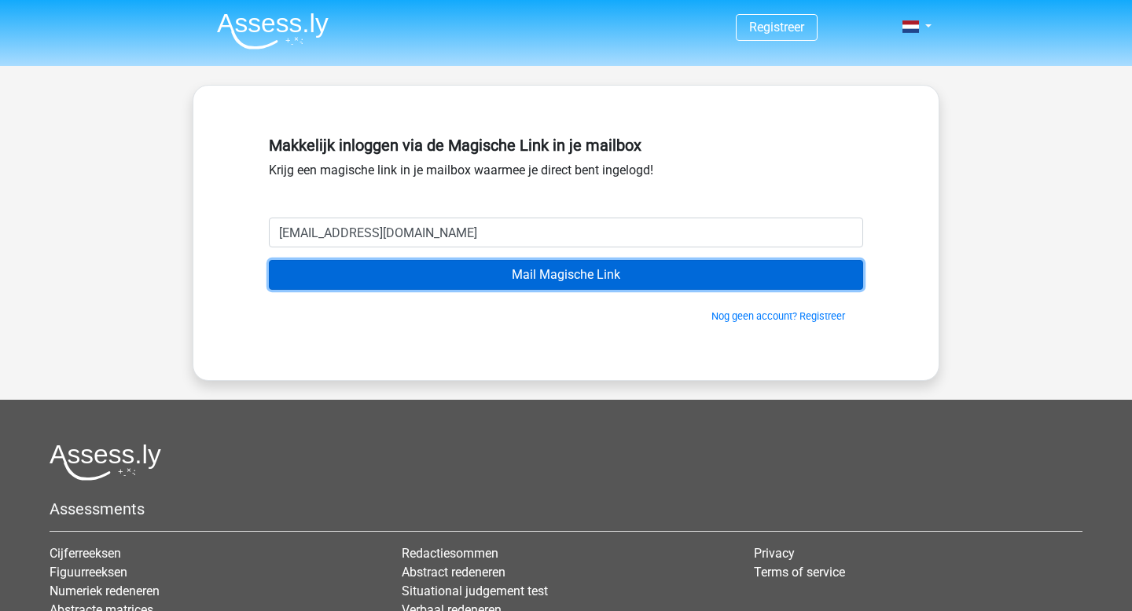
click at [490, 272] on input "Mail Magische Link" at bounding box center [566, 275] width 594 height 30
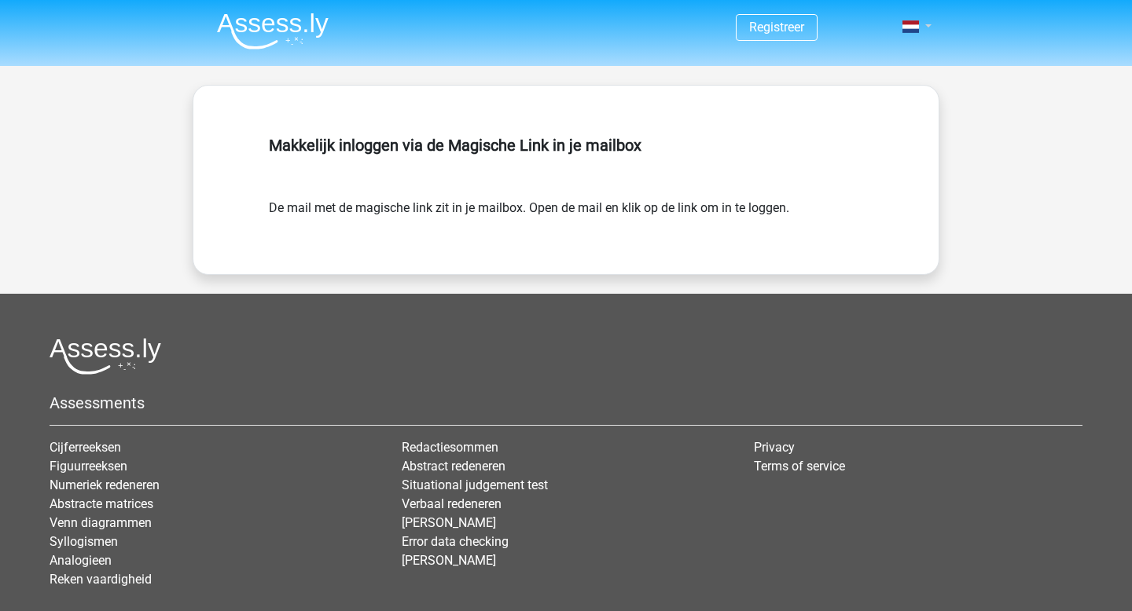
click at [916, 21] on span at bounding box center [910, 26] width 17 height 13
click at [735, 89] on div "Makkelijk inloggen via de Magische Link in je mailbox De mail met de magische l…" at bounding box center [566, 180] width 746 height 190
click at [257, 16] on img at bounding box center [273, 31] width 112 height 37
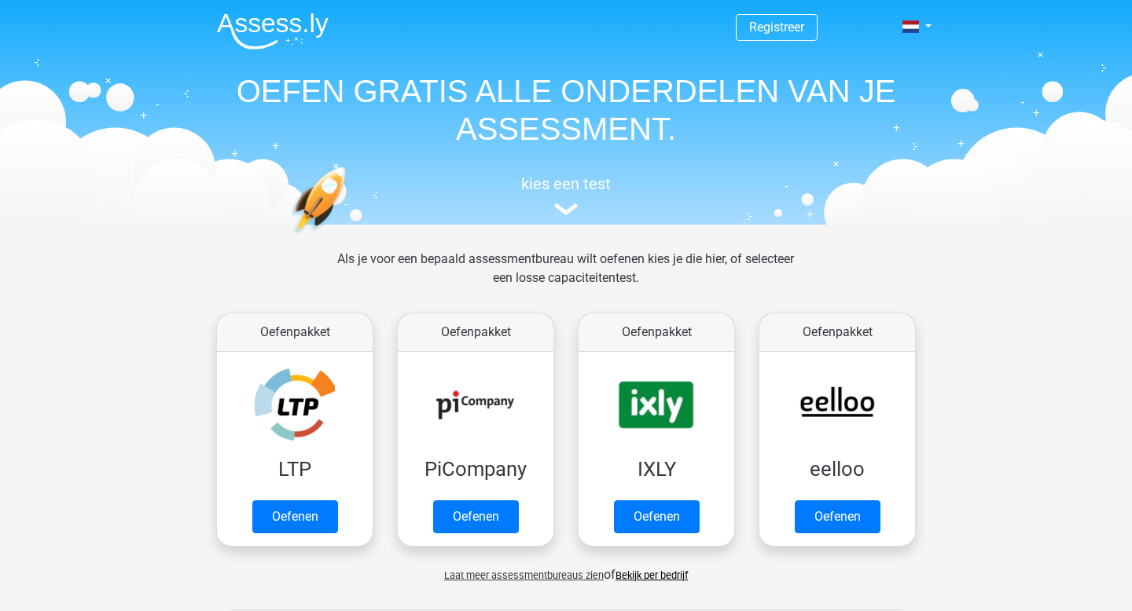
click at [257, 16] on img at bounding box center [273, 31] width 112 height 37
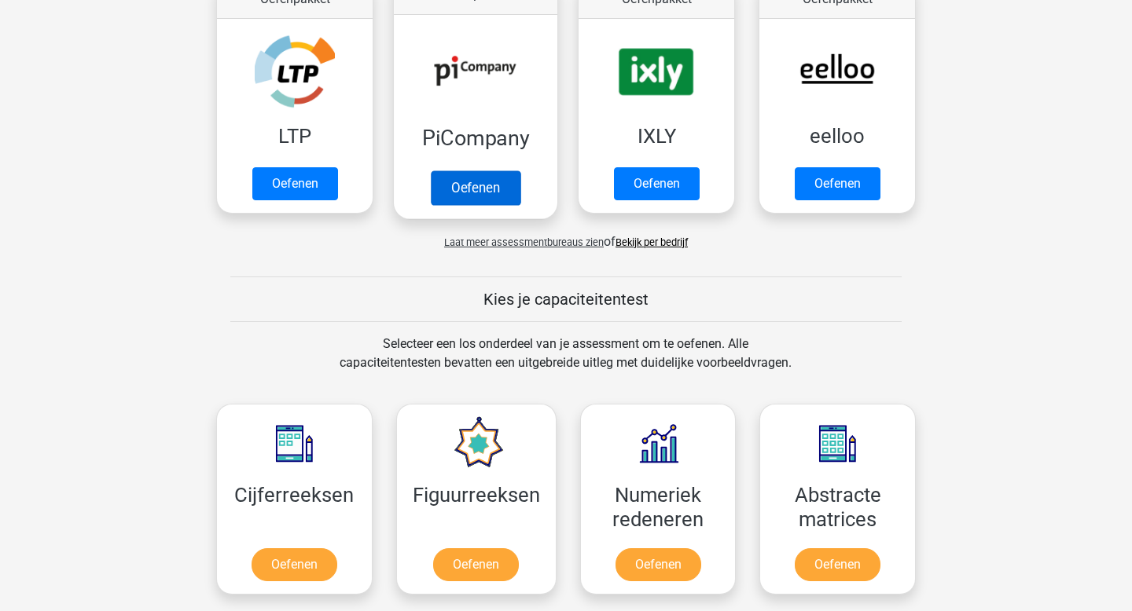
scroll to position [336, 0]
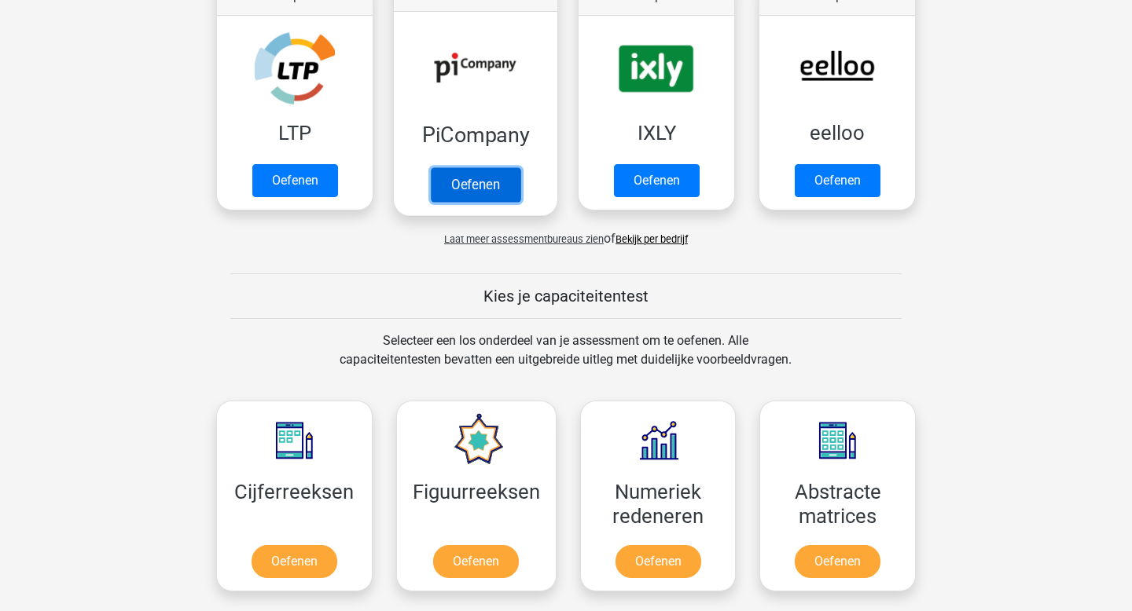
click at [483, 193] on link "Oefenen" at bounding box center [476, 184] width 90 height 35
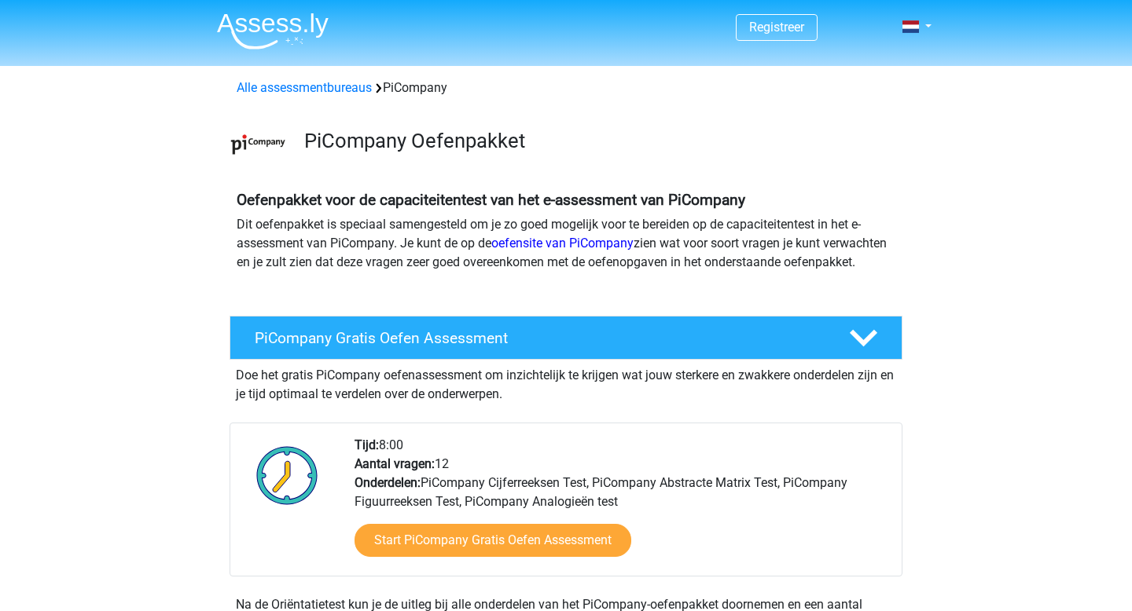
click at [910, 42] on nav "Registreer Nederlands" at bounding box center [565, 27] width 723 height 51
click at [923, 23] on link at bounding box center [911, 26] width 31 height 19
click at [862, 91] on link "Login" at bounding box center [870, 87] width 108 height 25
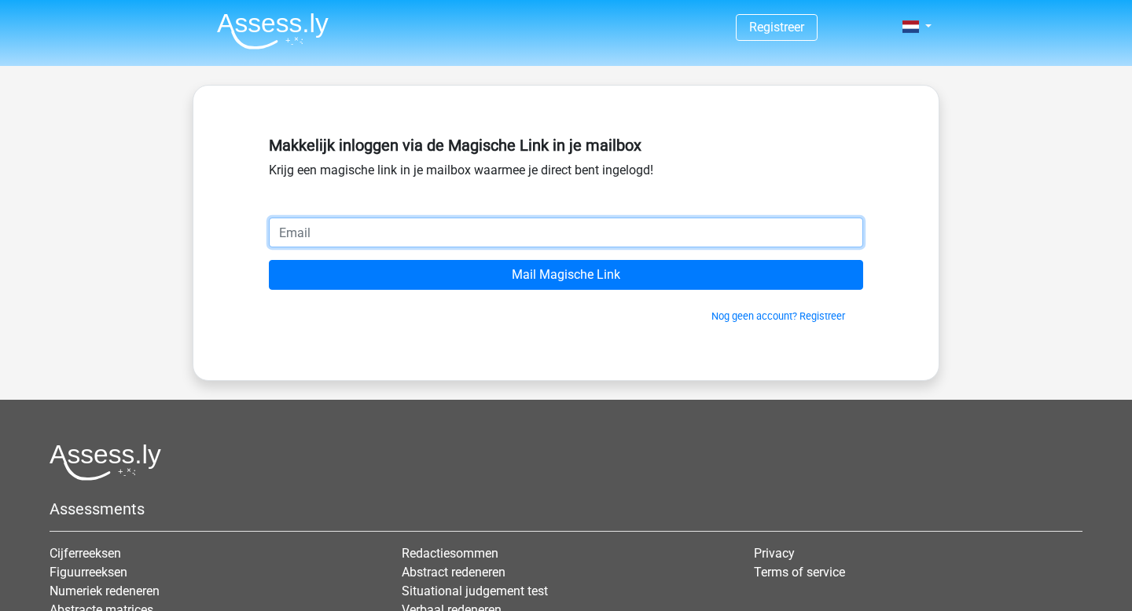
click at [358, 229] on input "email" at bounding box center [566, 233] width 594 height 30
click at [712, 233] on input "email" at bounding box center [566, 233] width 594 height 30
